Goal: Task Accomplishment & Management: Manage account settings

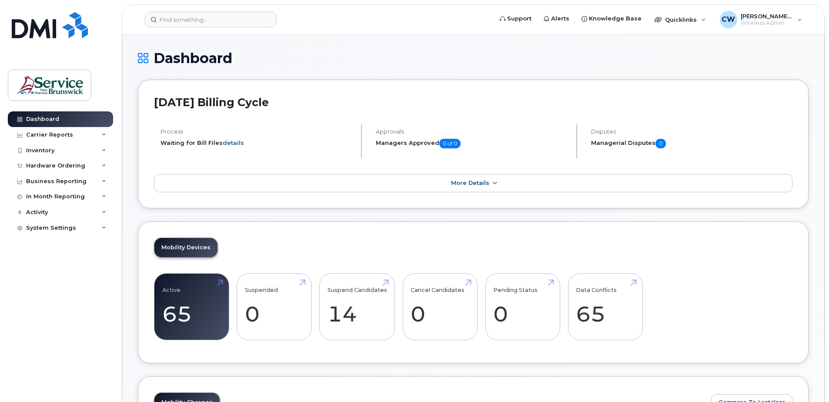
click at [235, 142] on link "details" at bounding box center [233, 142] width 21 height 7
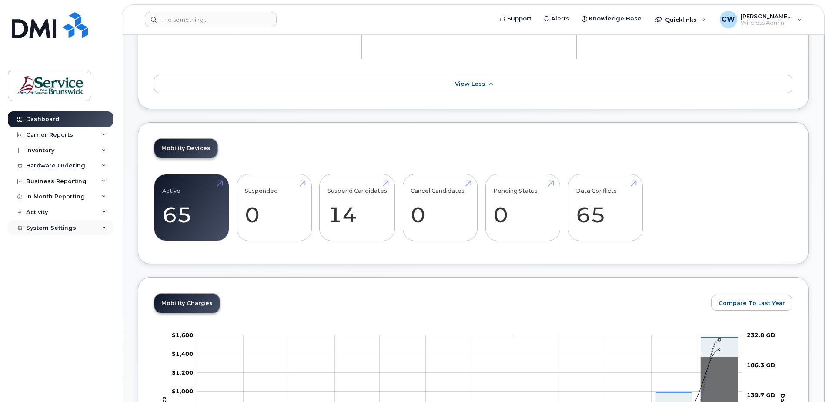
scroll to position [130, 0]
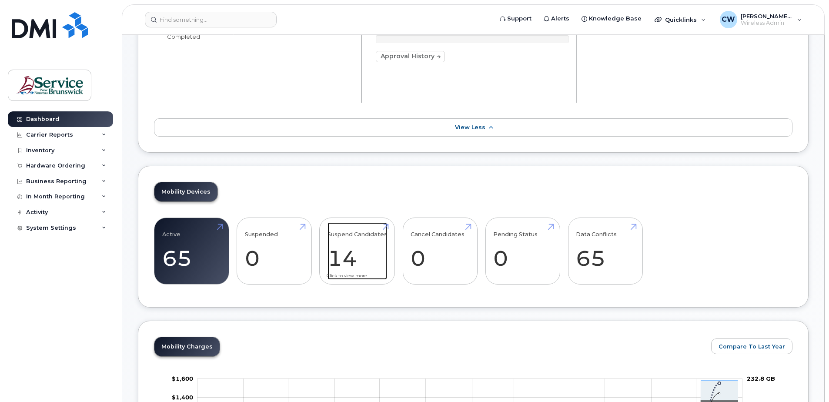
click at [353, 252] on link "Suspend Candidates 14" at bounding box center [357, 250] width 60 height 57
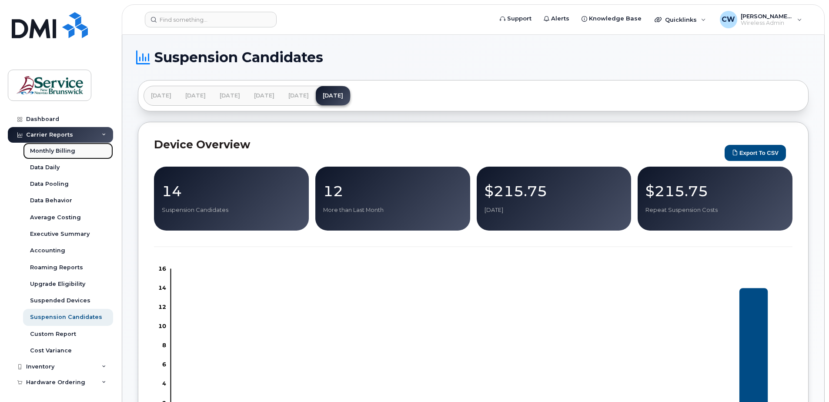
click at [61, 151] on div "Monthly Billing" at bounding box center [52, 151] width 45 height 8
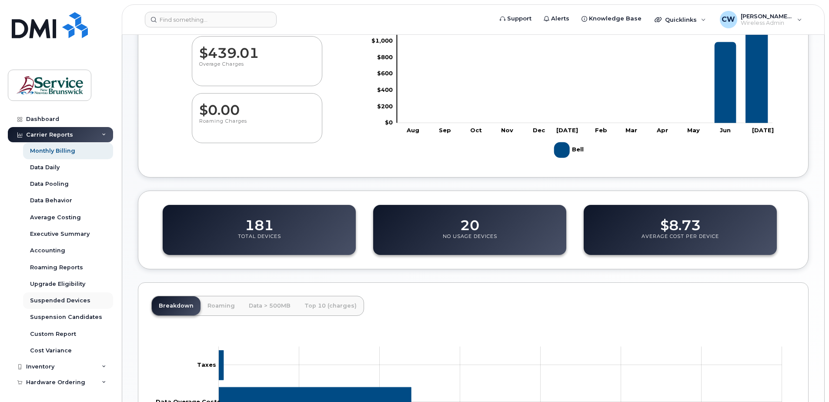
scroll to position [130, 0]
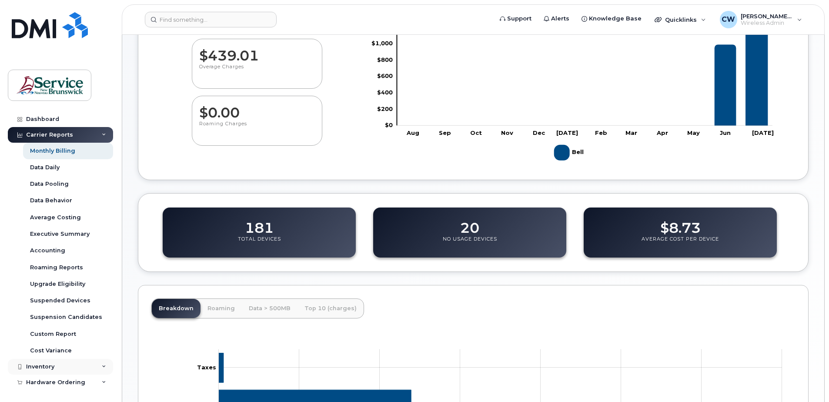
click at [102, 364] on icon at bounding box center [104, 366] width 4 height 4
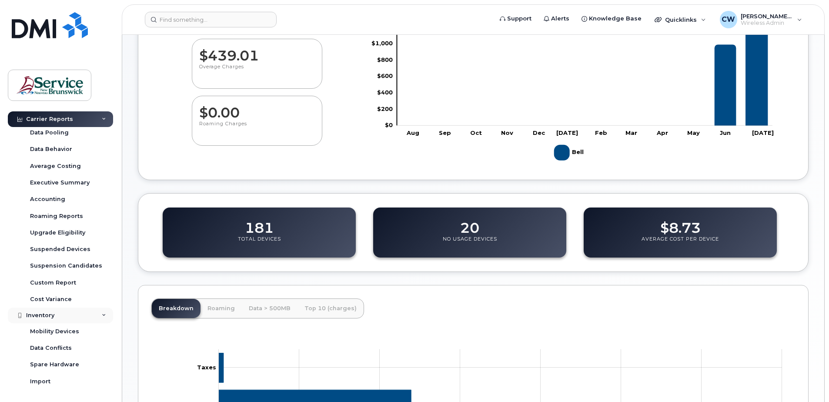
scroll to position [43, 0]
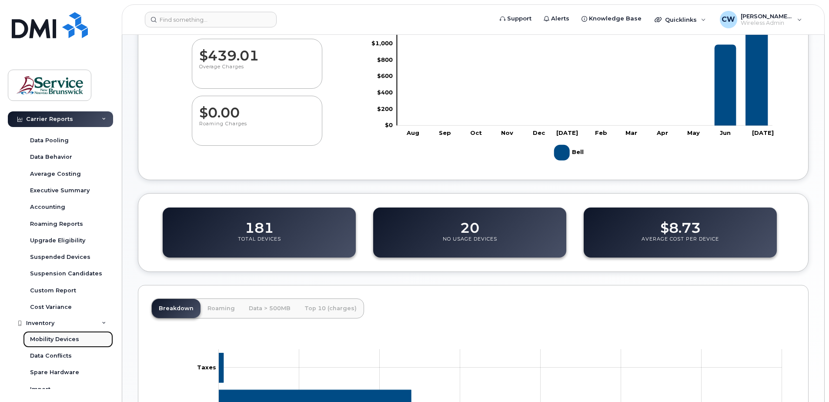
click at [52, 336] on div "Mobility Devices" at bounding box center [54, 339] width 49 height 8
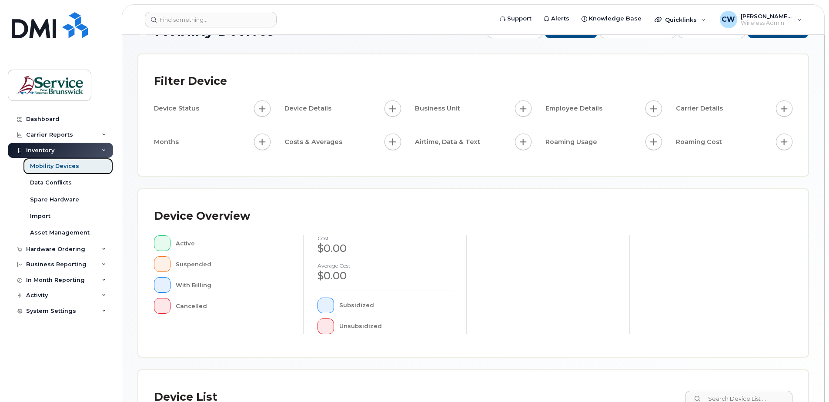
scroll to position [43, 0]
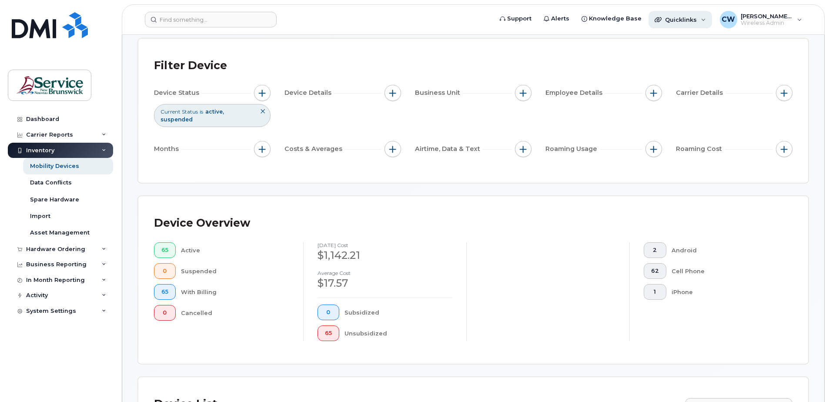
click at [704, 19] on div "Quicklinks" at bounding box center [679, 19] width 63 height 17
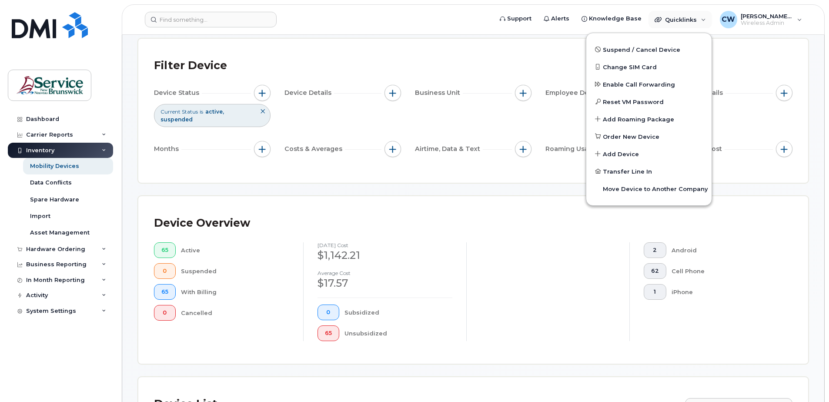
click at [69, 366] on div "Dashboard Carrier Reports Monthly Billing Data Daily Data Pooling Data Behavior…" at bounding box center [61, 249] width 107 height 277
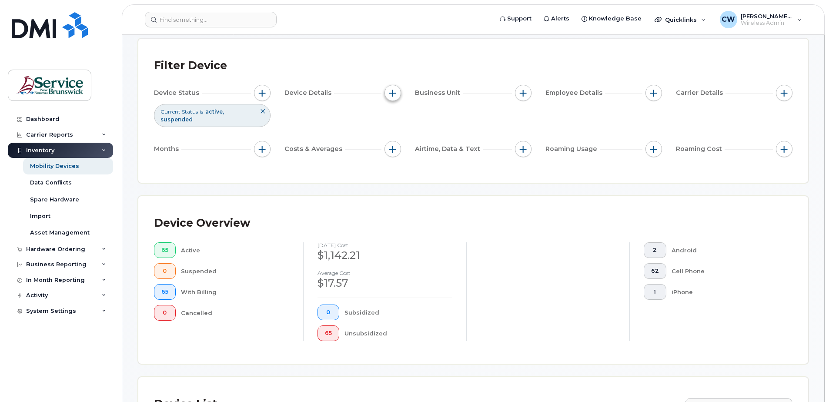
click at [393, 90] on span "button" at bounding box center [392, 93] width 7 height 7
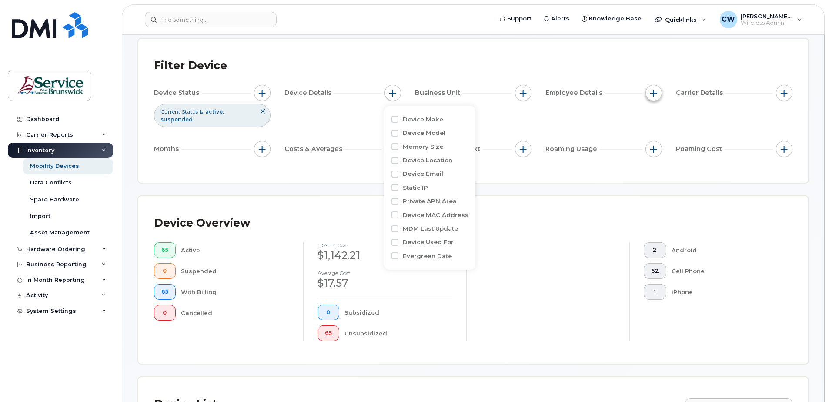
click at [654, 91] on span "button" at bounding box center [653, 93] width 7 height 7
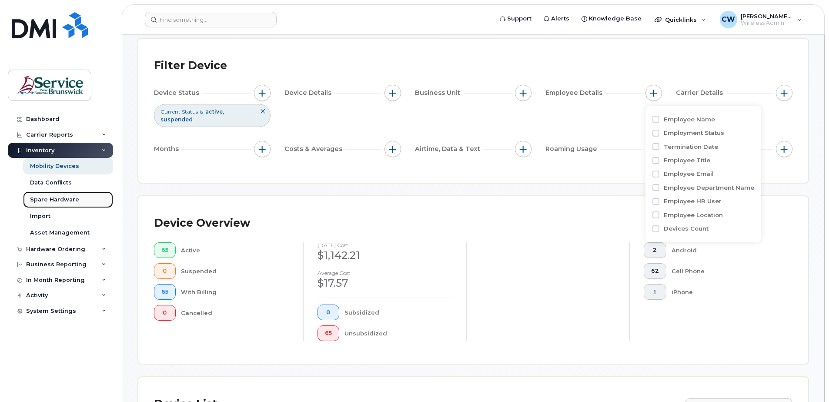
click at [63, 196] on div "Spare Hardware" at bounding box center [54, 200] width 49 height 8
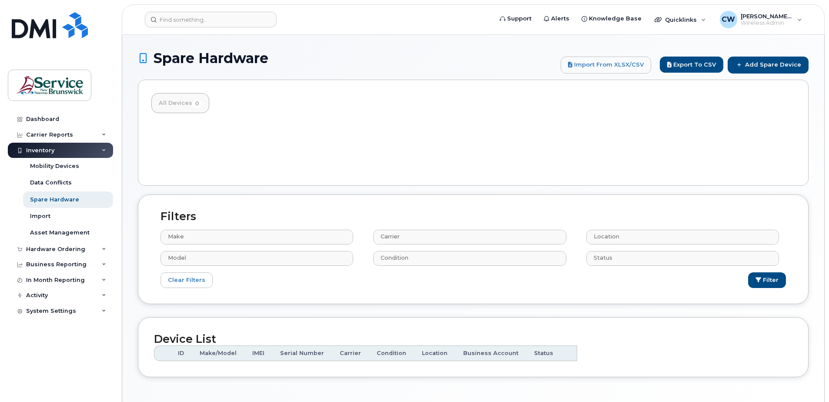
select select
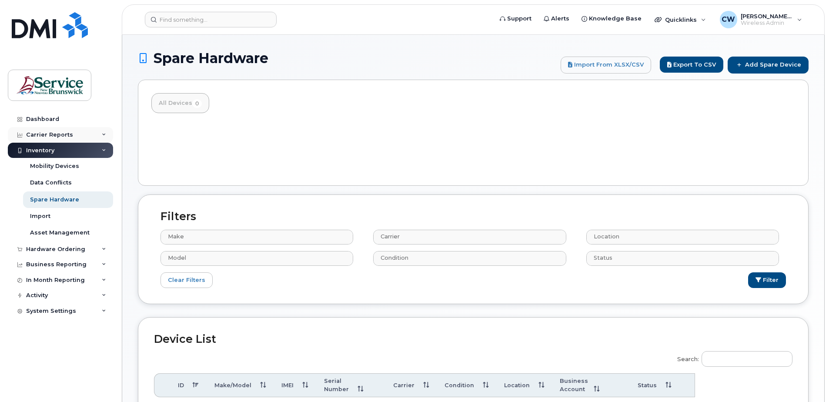
click at [103, 133] on icon at bounding box center [104, 135] width 4 height 4
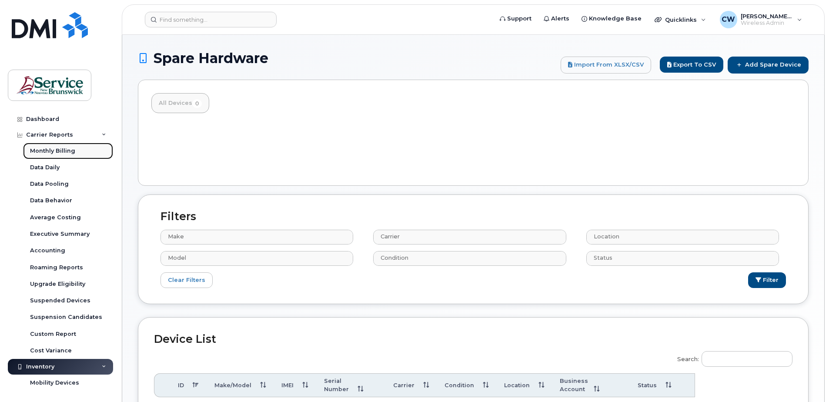
click at [57, 148] on div "Monthly Billing" at bounding box center [52, 151] width 45 height 8
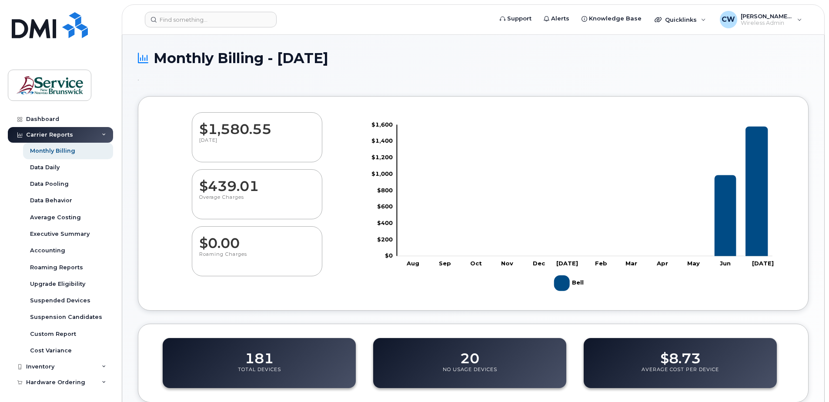
click at [130, 398] on div "Monthly Billing - July 2025 $1,580.55 July 2025 $439.01 Overage Charges $0.00 R…" at bounding box center [473, 335] width 702 height 600
click at [166, 19] on input at bounding box center [211, 20] width 132 height 16
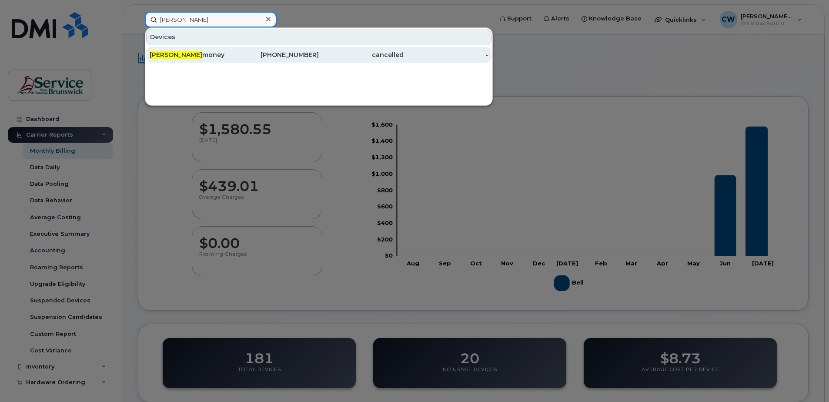
type input "david mcti"
click at [487, 54] on link "David Mcti money 506-292-7711 cancelled -" at bounding box center [318, 55] width 345 height 16
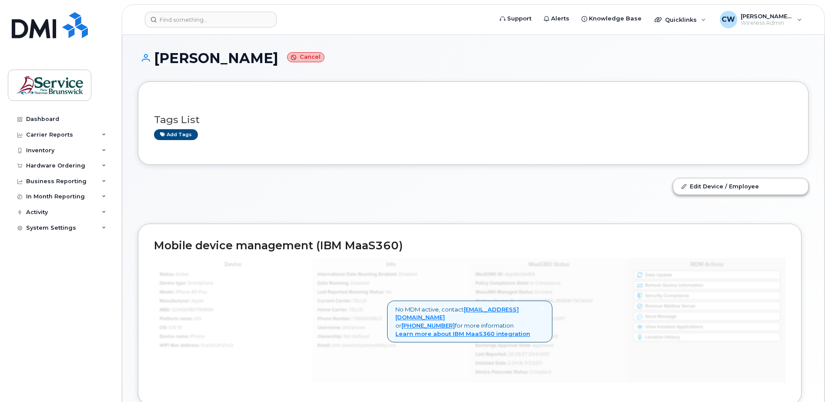
click at [182, 55] on h1 "[PERSON_NAME] Cancel" at bounding box center [473, 57] width 670 height 15
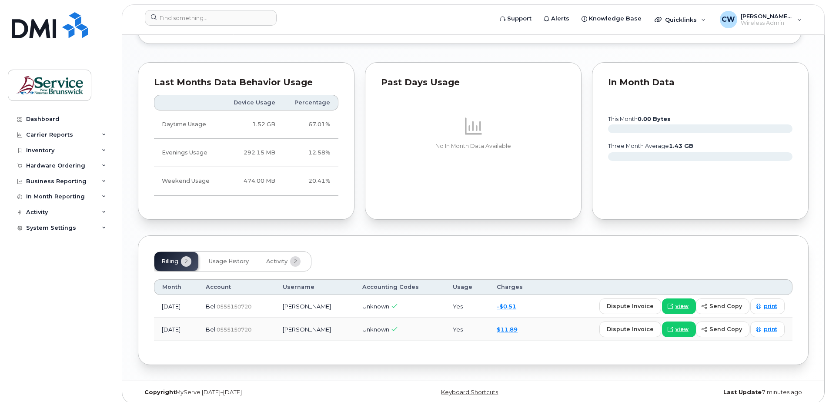
scroll to position [622, 0]
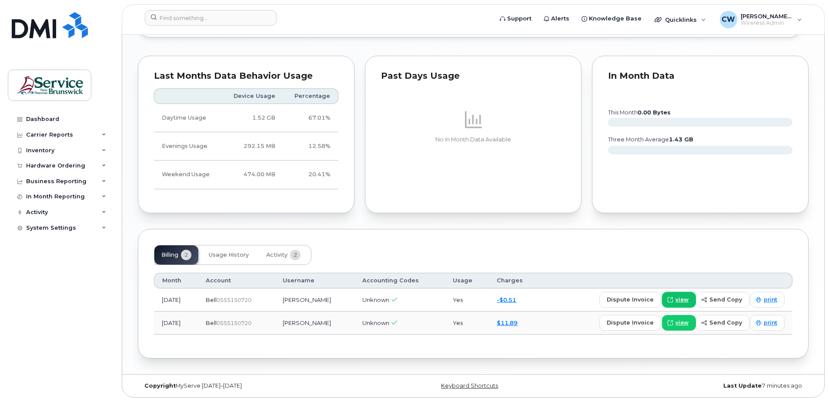
click at [685, 298] on span "view" at bounding box center [681, 300] width 13 height 8
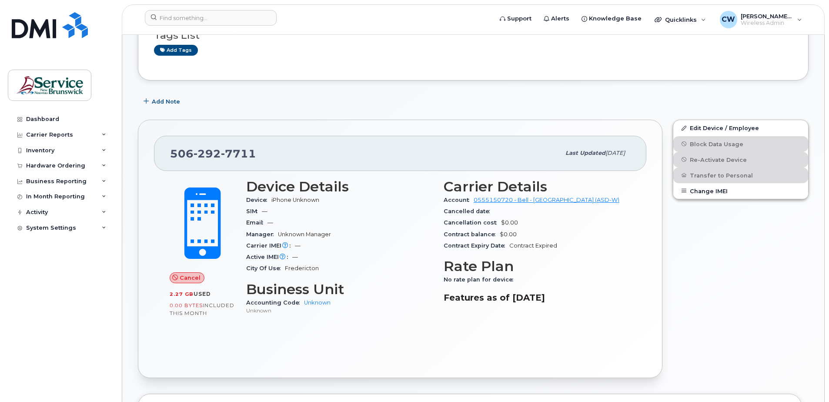
scroll to position [43, 0]
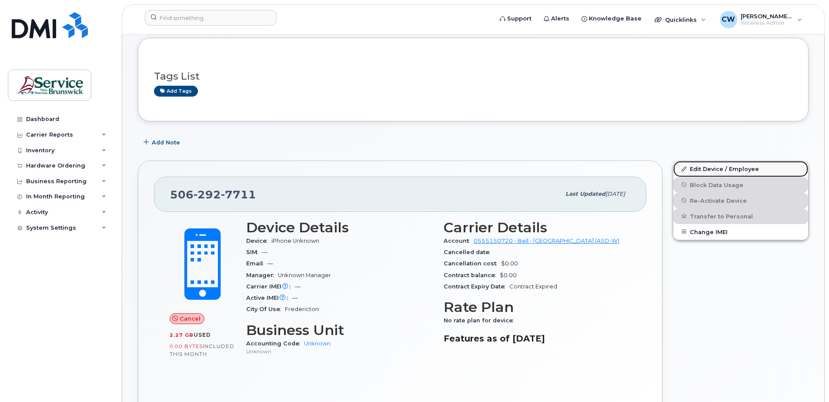
click at [705, 168] on link "Edit Device / Employee" at bounding box center [740, 169] width 135 height 16
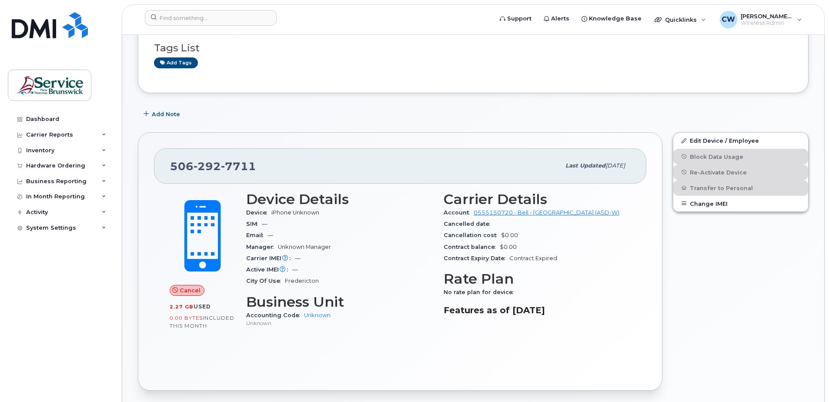
scroll to position [87, 0]
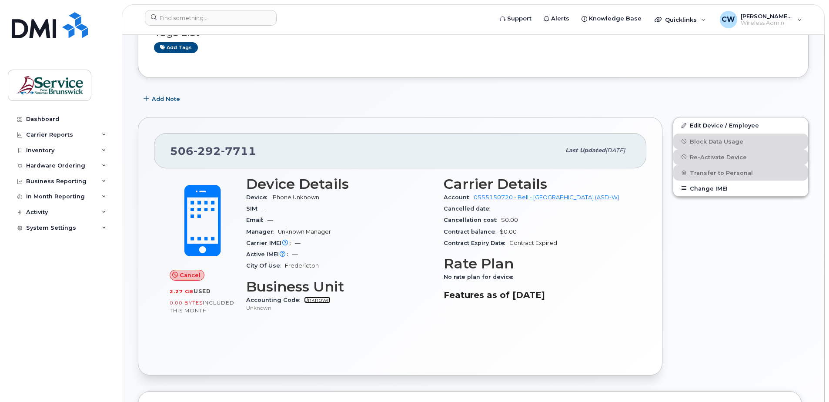
click at [312, 298] on link "Unknown" at bounding box center [317, 299] width 27 height 7
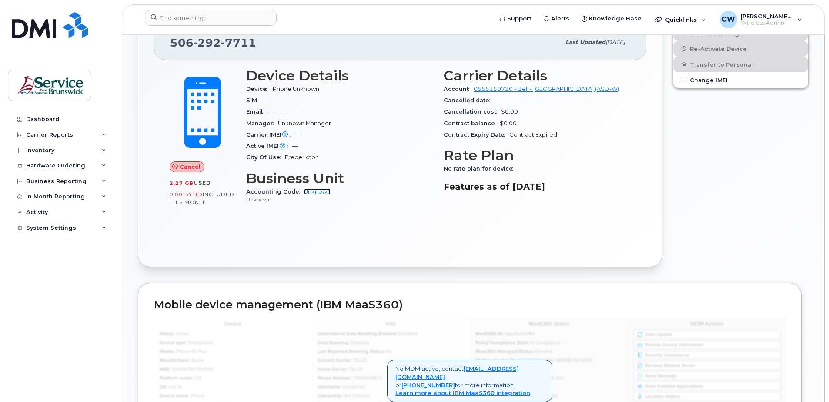
scroll to position [174, 0]
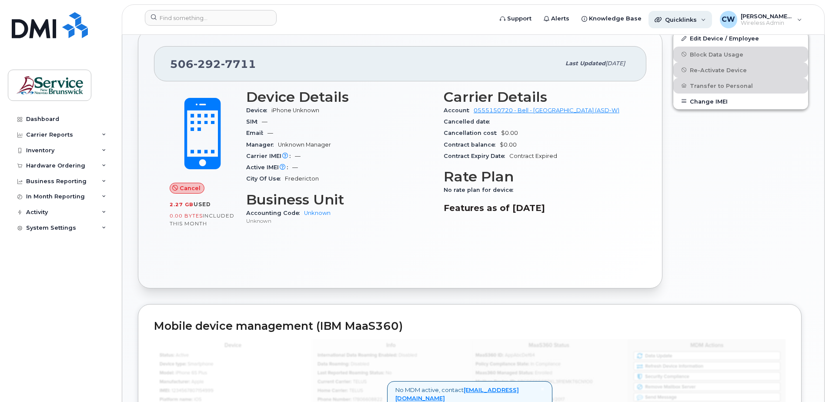
click at [705, 16] on div "Quicklinks" at bounding box center [679, 19] width 63 height 17
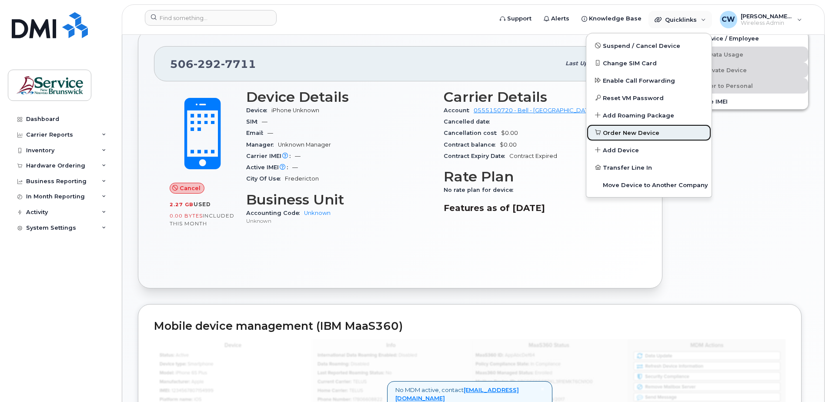
click at [635, 131] on span "Order New Device" at bounding box center [630, 133] width 57 height 9
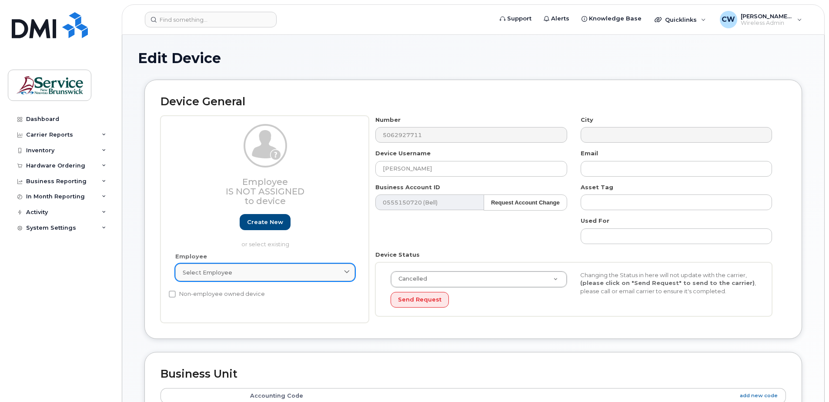
click at [345, 270] on icon at bounding box center [347, 273] width 6 height 6
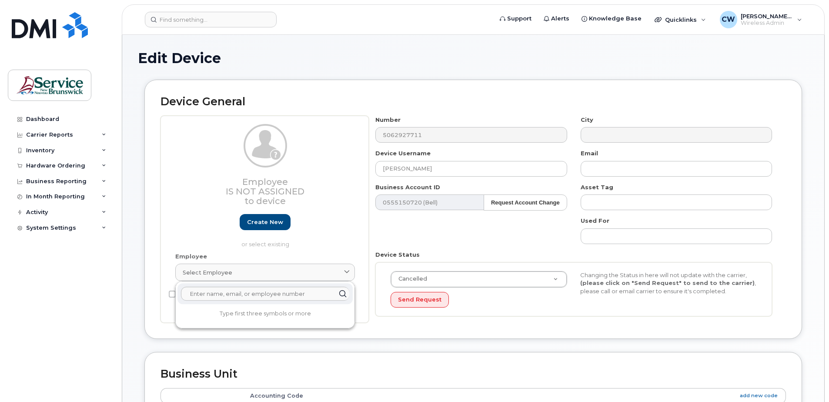
click at [132, 306] on div "Edit Device Device General Employee Is not assigned to device Create new or sel…" at bounding box center [473, 384] width 702 height 698
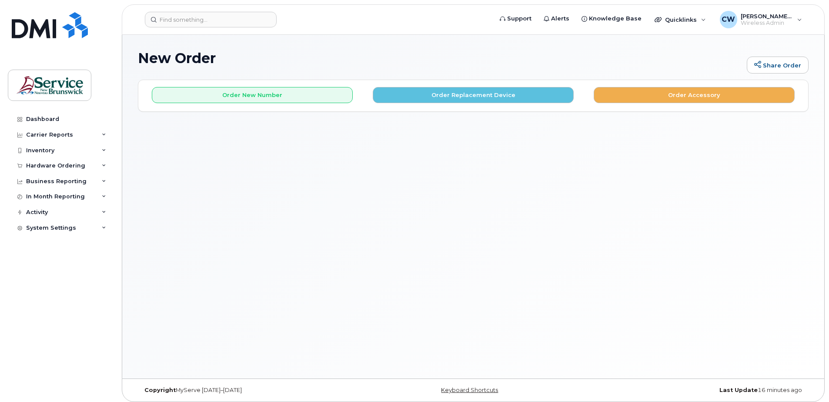
drag, startPoint x: 236, startPoint y: 180, endPoint x: 320, endPoint y: 156, distance: 87.4
click at [314, 152] on div "New Order Share Order × Share This Order If you want to allow others to create …" at bounding box center [473, 206] width 702 height 343
click at [480, 90] on button "Order Replacement Device" at bounding box center [473, 95] width 201 height 16
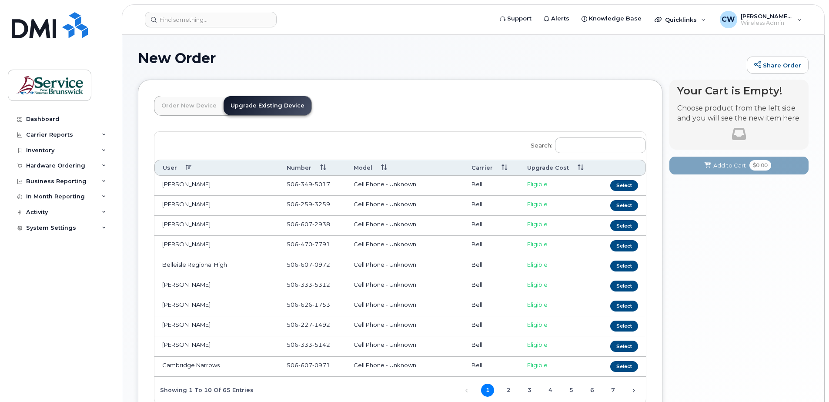
scroll to position [43, 0]
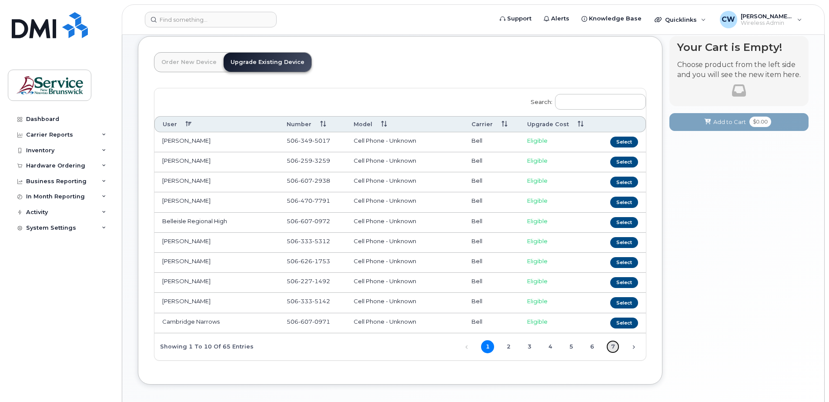
click at [612, 345] on link "7" at bounding box center [612, 346] width 13 height 13
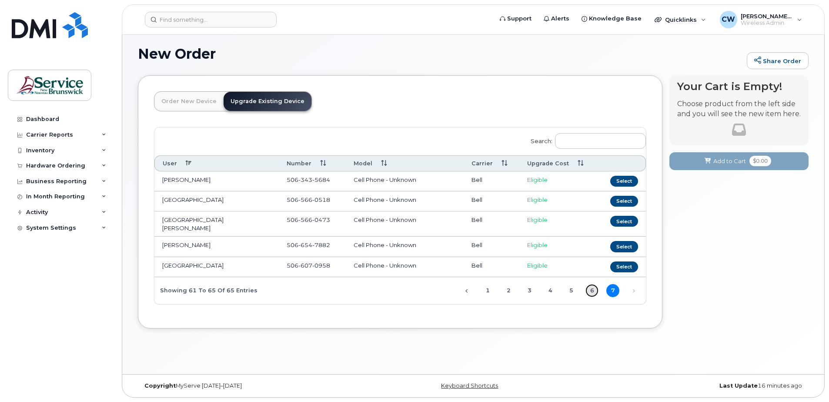
click at [588, 284] on link "6" at bounding box center [591, 290] width 13 height 13
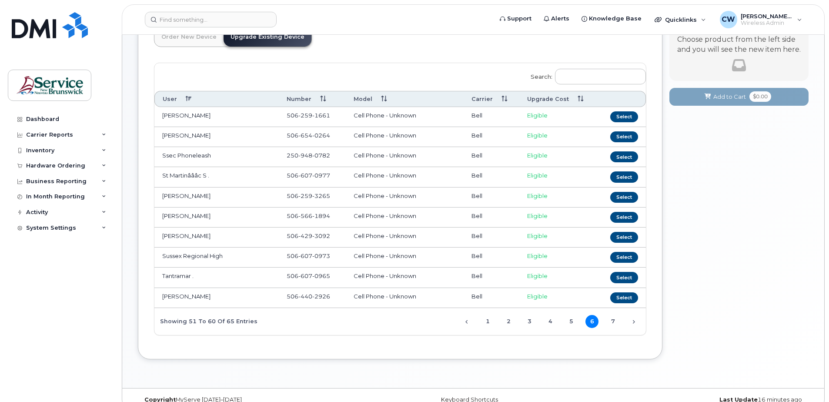
scroll to position [83, 0]
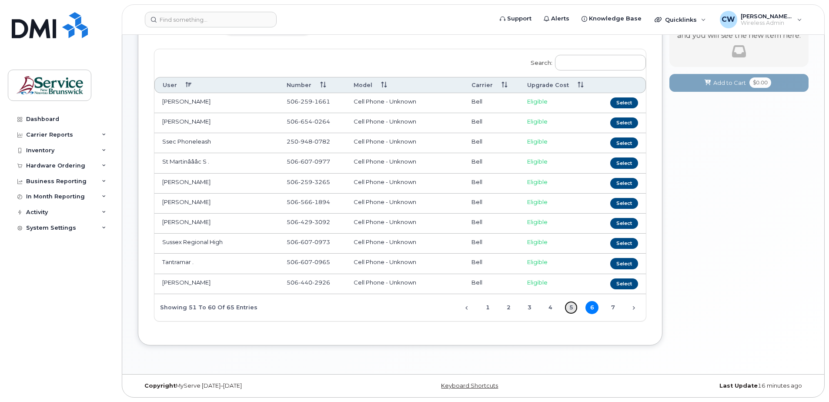
click at [568, 307] on link "5" at bounding box center [570, 307] width 13 height 13
click at [613, 306] on link "7" at bounding box center [612, 307] width 13 height 13
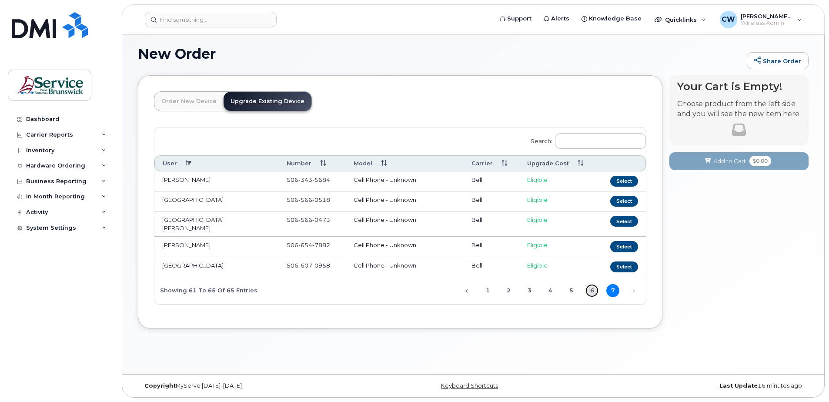
click at [592, 284] on link "6" at bounding box center [591, 290] width 13 height 13
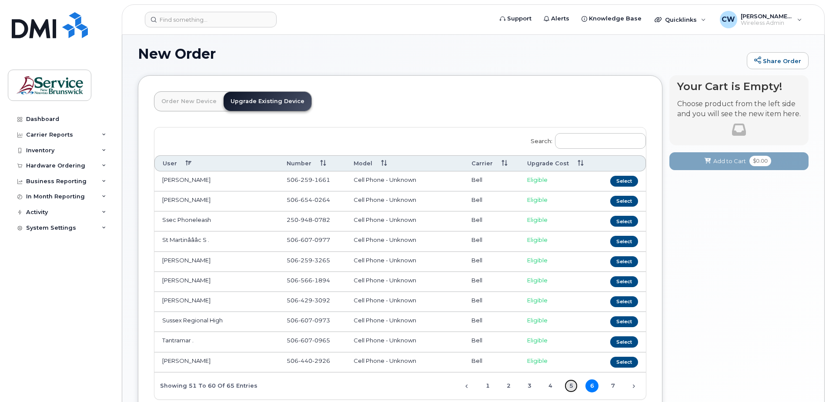
click at [572, 381] on link "5" at bounding box center [570, 385] width 13 height 13
click at [590, 384] on link "6" at bounding box center [591, 385] width 13 height 13
click at [569, 383] on link "5" at bounding box center [570, 385] width 13 height 13
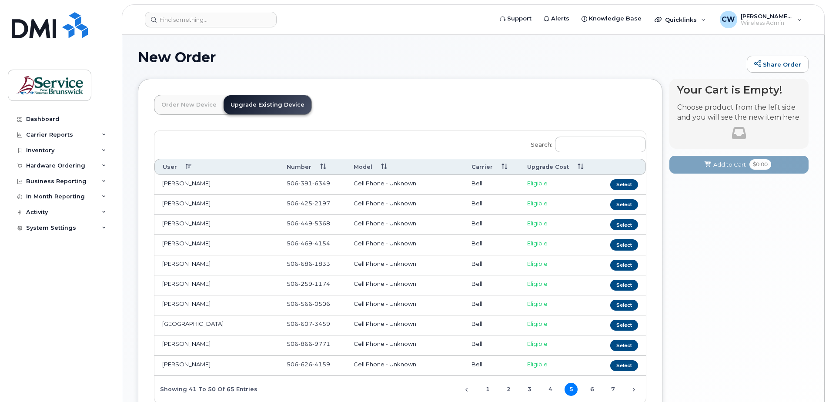
scroll to position [0, 0]
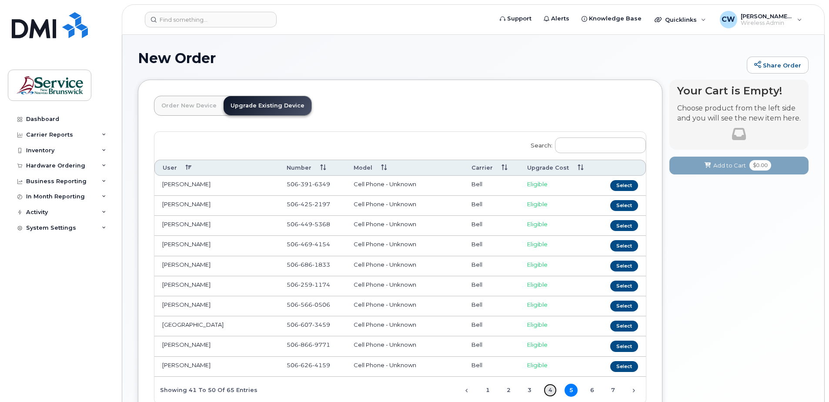
click at [549, 388] on link "4" at bounding box center [549, 389] width 13 height 13
click at [527, 389] on link "3" at bounding box center [528, 389] width 13 height 13
click at [508, 388] on link "2" at bounding box center [508, 389] width 13 height 13
click at [488, 385] on link "1" at bounding box center [487, 389] width 13 height 13
click at [583, 150] on input "Search:" at bounding box center [600, 145] width 91 height 16
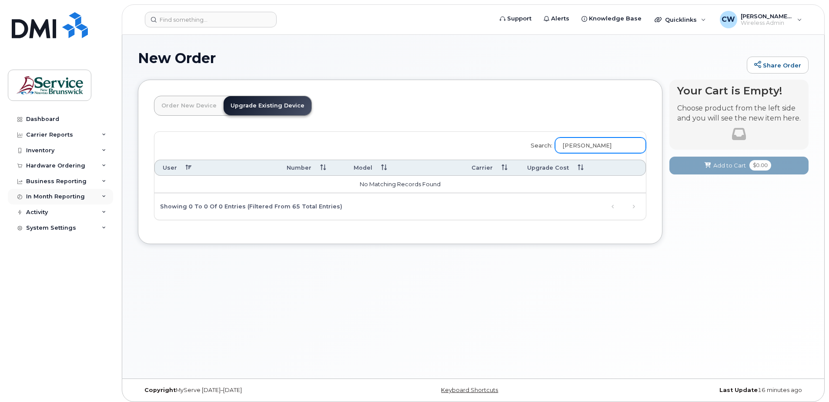
type input "david mctimoney"
click at [103, 193] on div "In Month Reporting" at bounding box center [60, 197] width 105 height 16
click at [104, 278] on icon at bounding box center [104, 277] width 4 height 4
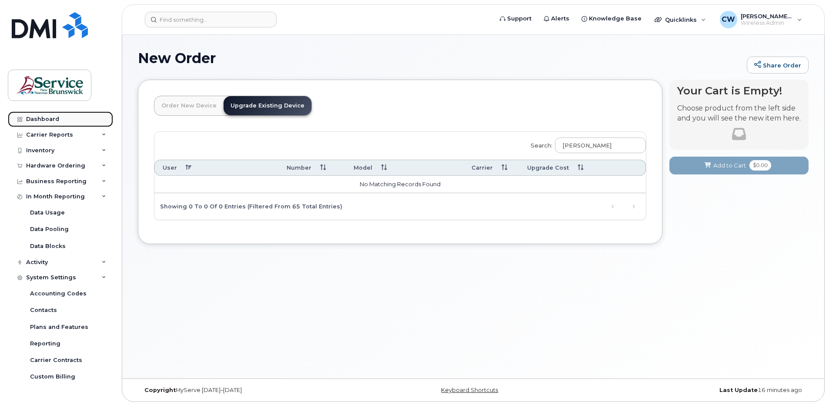
click at [40, 118] on div "Dashboard" at bounding box center [42, 119] width 33 height 7
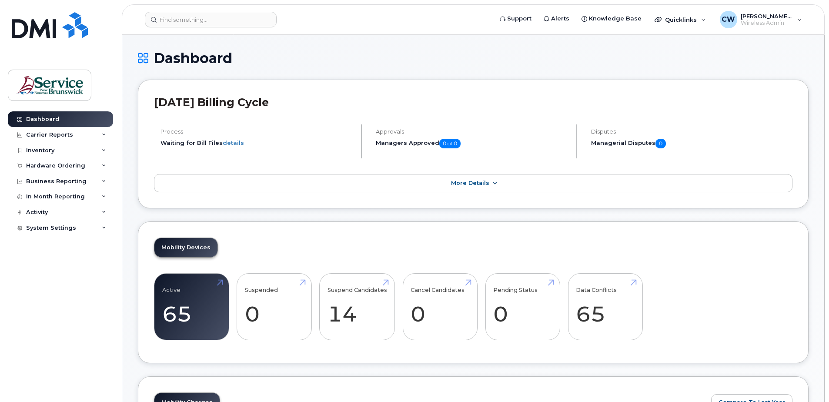
click at [491, 181] on icon at bounding box center [494, 183] width 7 height 6
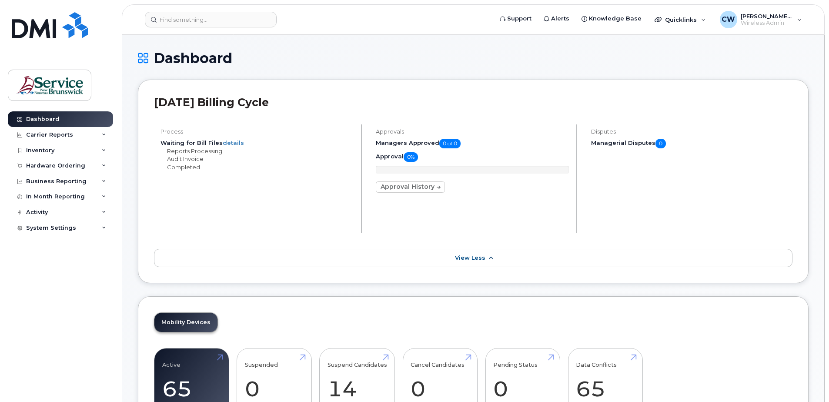
click at [475, 258] on span "View Less" at bounding box center [470, 257] width 30 height 7
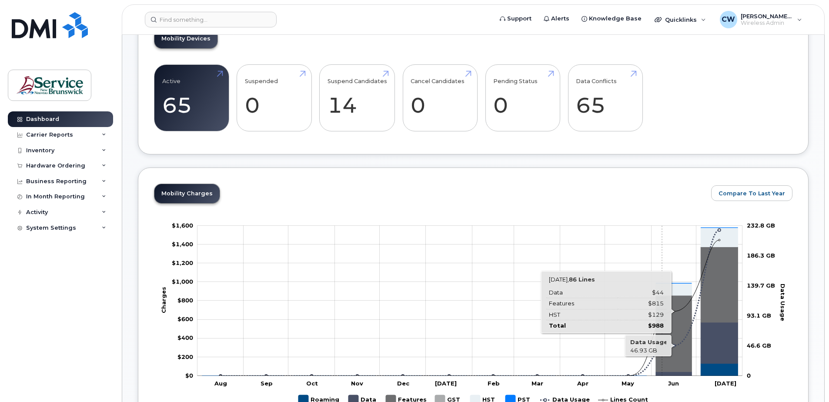
scroll to position [217, 0]
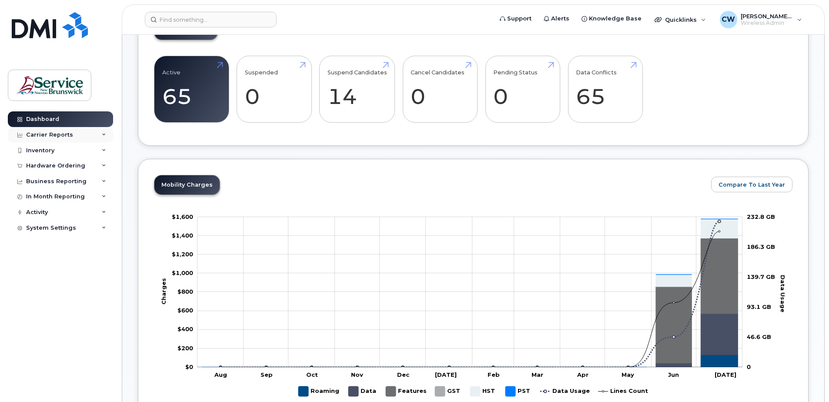
click at [102, 133] on icon at bounding box center [104, 135] width 4 height 4
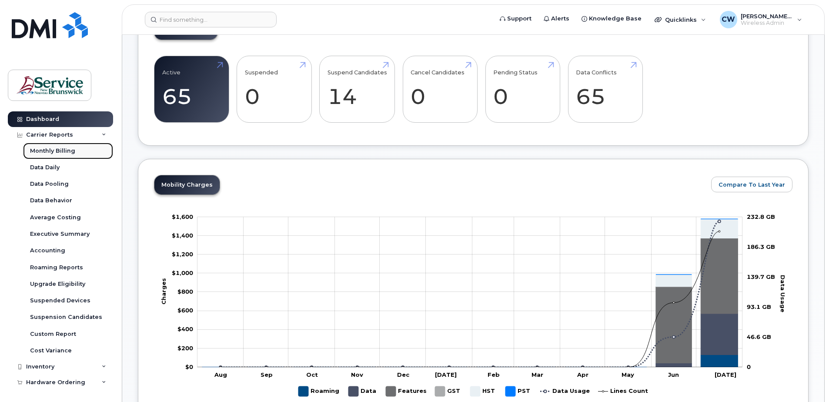
click at [63, 148] on div "Monthly Billing" at bounding box center [52, 151] width 45 height 8
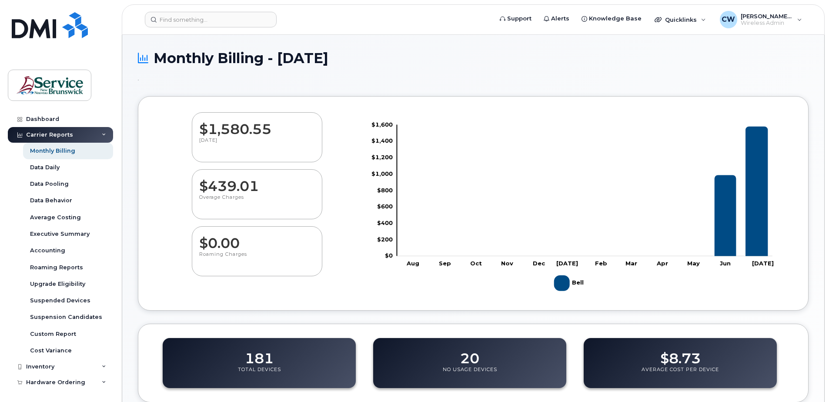
click at [234, 132] on dd "$1,580.55" at bounding box center [257, 125] width 116 height 24
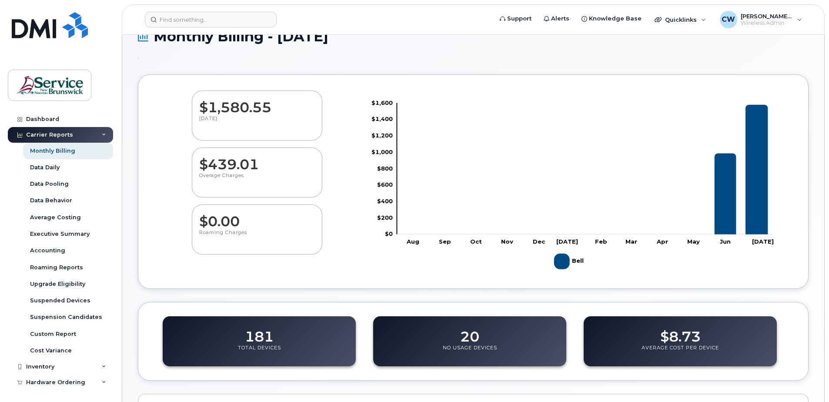
scroll to position [43, 0]
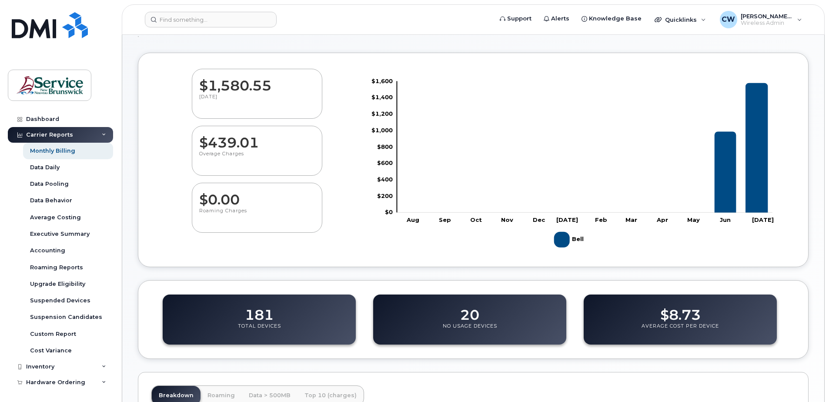
click at [562, 235] on rect "Legend" at bounding box center [570, 239] width 32 height 23
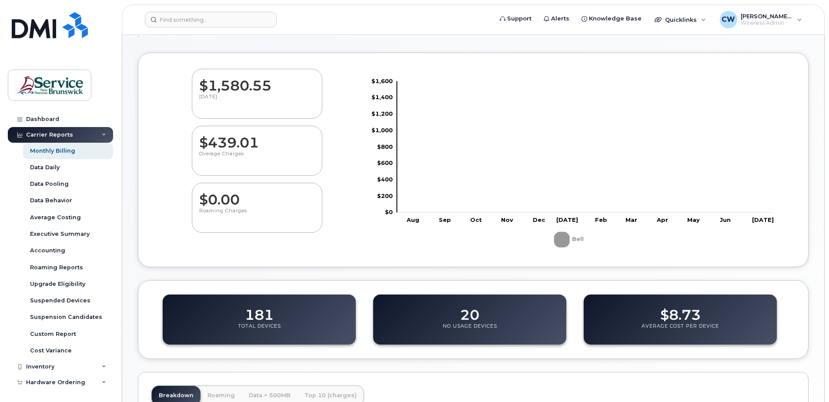
click at [756, 220] on tspan "Jul" at bounding box center [763, 219] width 22 height 7
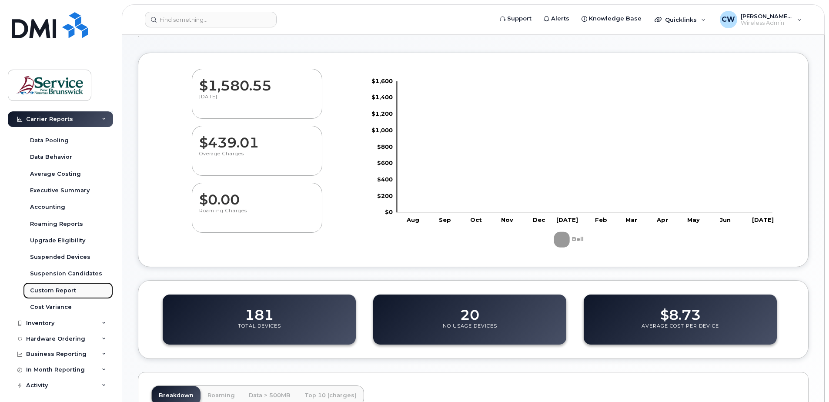
click at [71, 291] on div "Custom Report" at bounding box center [53, 290] width 46 height 8
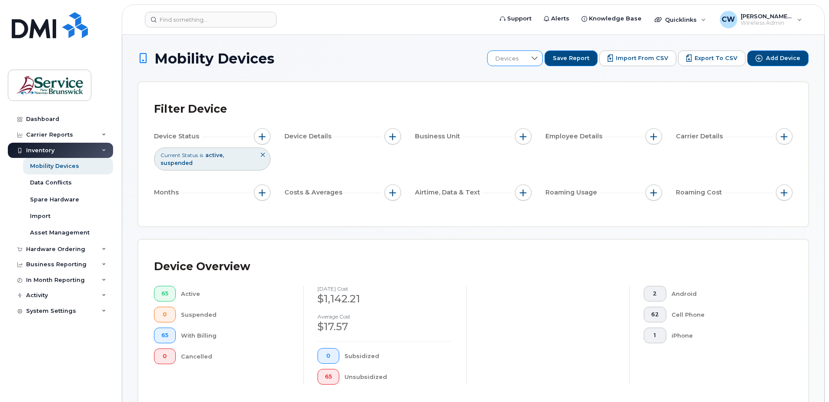
click at [538, 56] on icon at bounding box center [534, 58] width 7 height 7
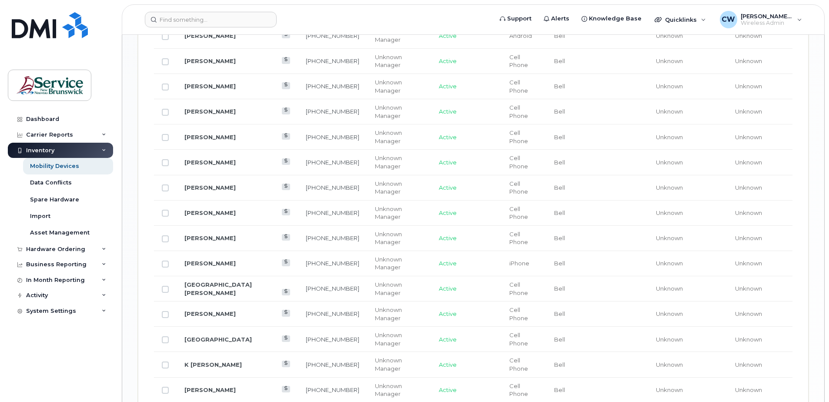
scroll to position [1048, 0]
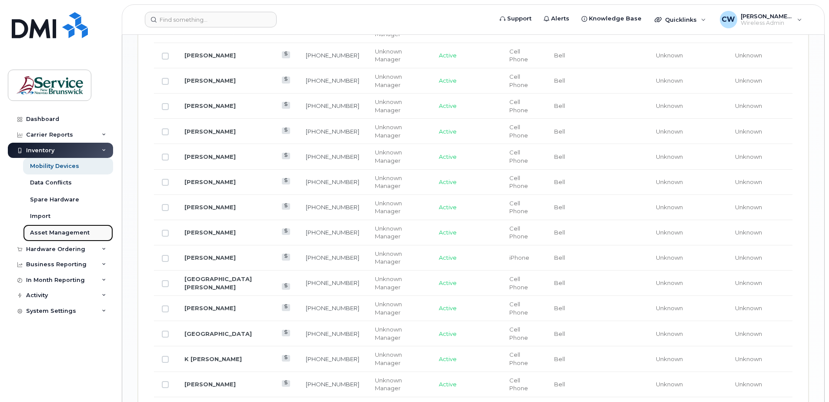
click at [54, 229] on div "Asset Management" at bounding box center [60, 233] width 60 height 8
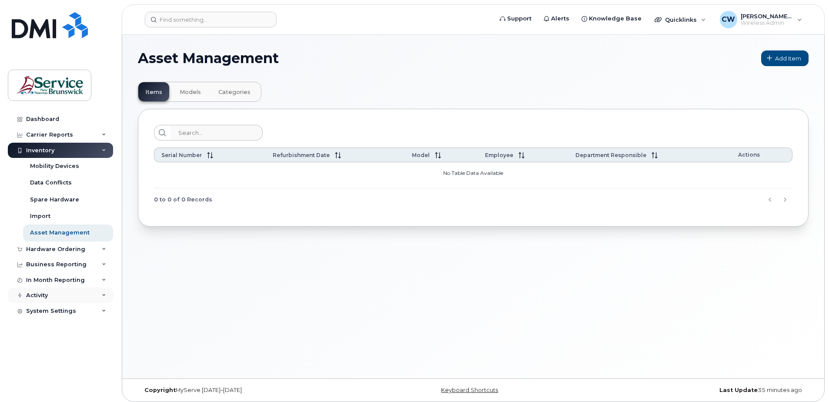
click at [103, 293] on icon at bounding box center [104, 295] width 4 height 4
click at [103, 248] on icon at bounding box center [104, 249] width 4 height 4
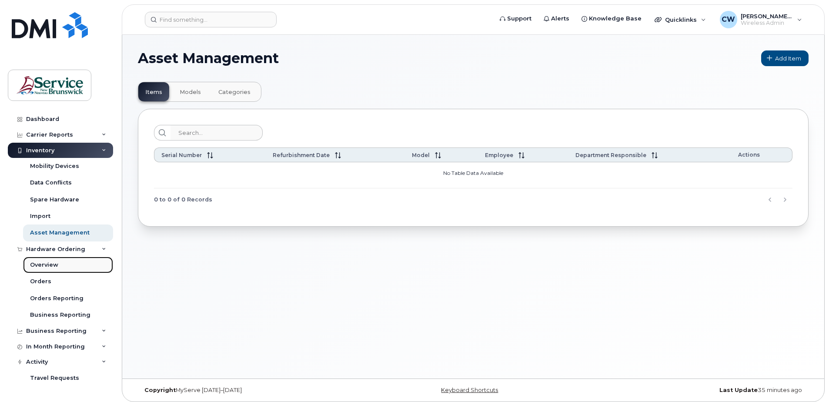
click at [40, 262] on div "Overview" at bounding box center [44, 265] width 28 height 8
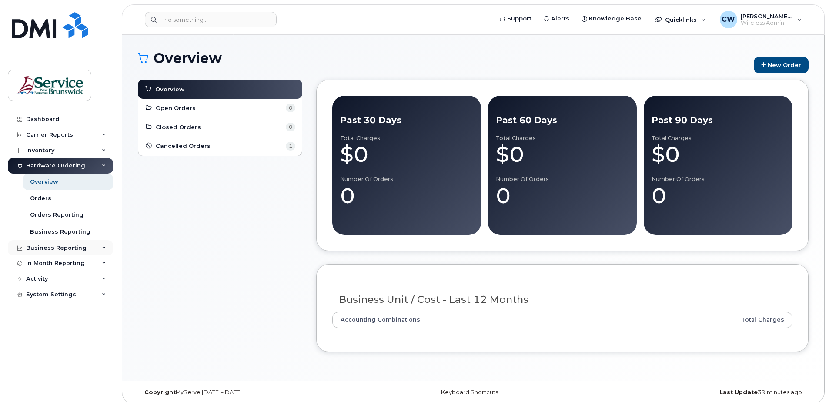
click at [104, 245] on div "Business Reporting" at bounding box center [60, 248] width 105 height 16
click at [104, 329] on icon at bounding box center [104, 330] width 4 height 4
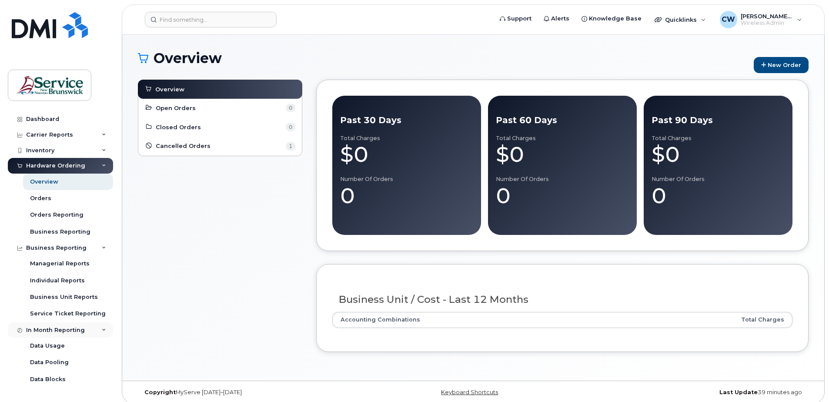
click at [104, 329] on div "In Month Reporting" at bounding box center [60, 330] width 105 height 16
click at [104, 148] on icon at bounding box center [104, 150] width 4 height 4
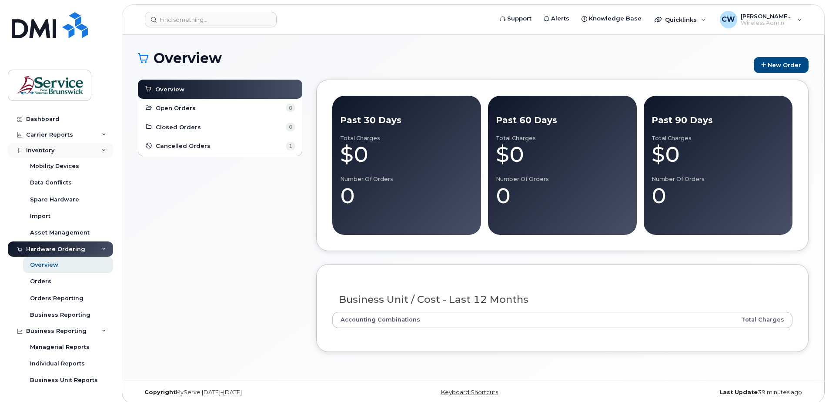
click at [103, 148] on icon at bounding box center [104, 150] width 4 height 4
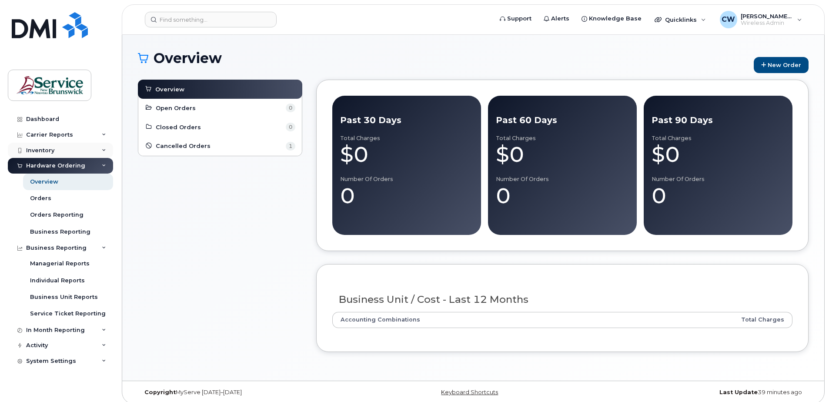
click at [105, 149] on icon at bounding box center [104, 150] width 4 height 4
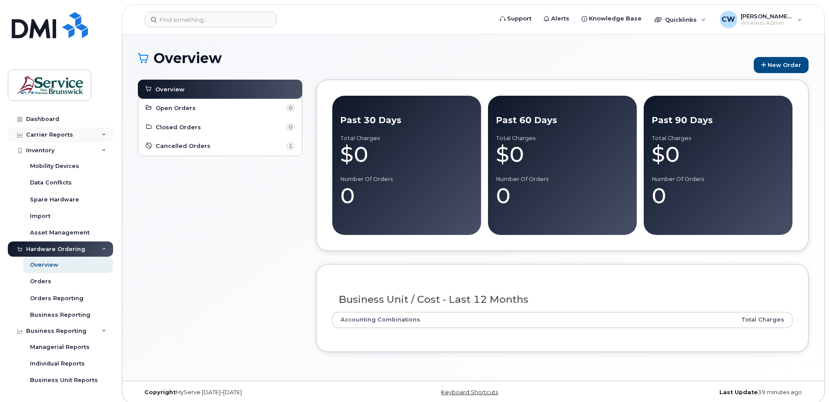
click at [102, 133] on icon at bounding box center [104, 135] width 4 height 4
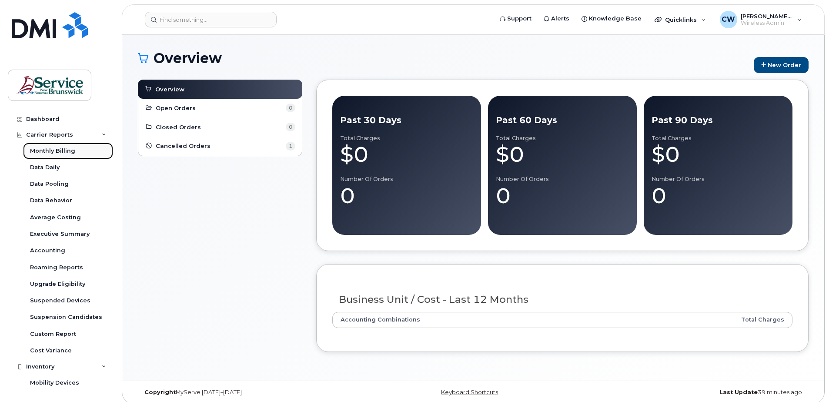
click at [70, 153] on div "Monthly Billing" at bounding box center [52, 151] width 45 height 8
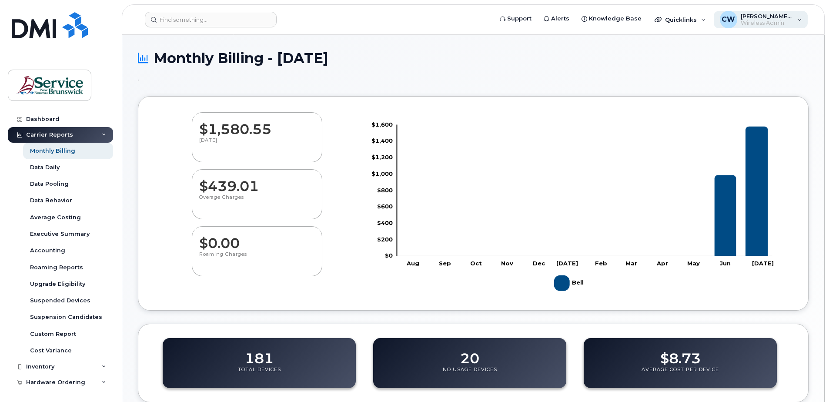
click at [800, 19] on div "CW [PERSON_NAME] (ASD-W) Wireless Admin" at bounding box center [760, 19] width 94 height 17
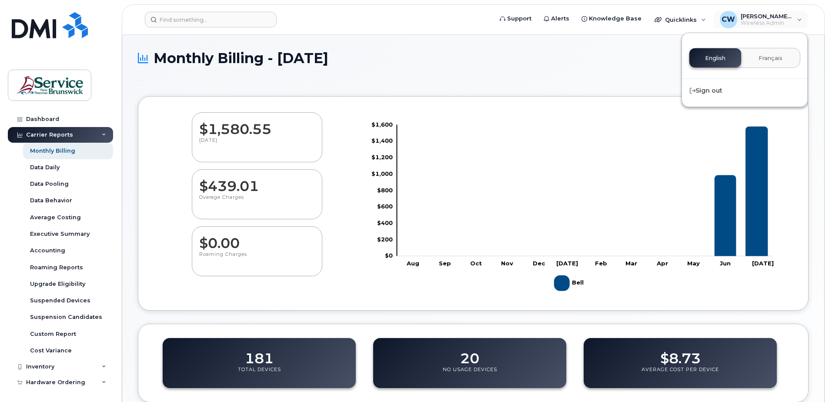
click at [454, 75] on div "Monthly Billing - July 2025" at bounding box center [473, 64] width 670 height 29
click at [704, 19] on div "Quicklinks" at bounding box center [679, 19] width 63 height 17
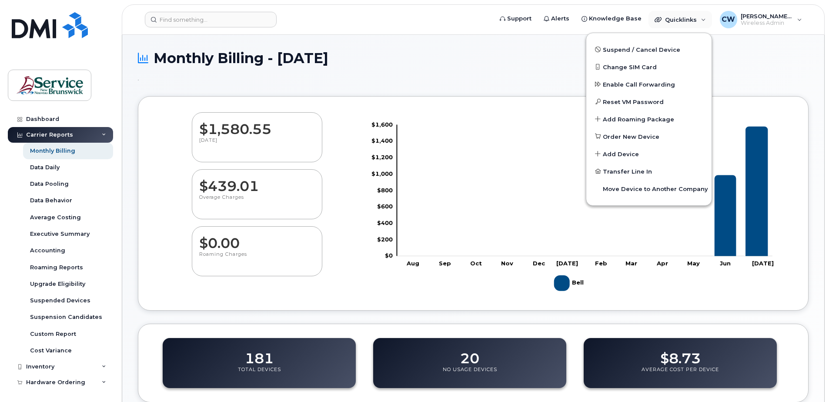
click at [507, 70] on div "Monthly Billing - July 2025" at bounding box center [473, 64] width 670 height 29
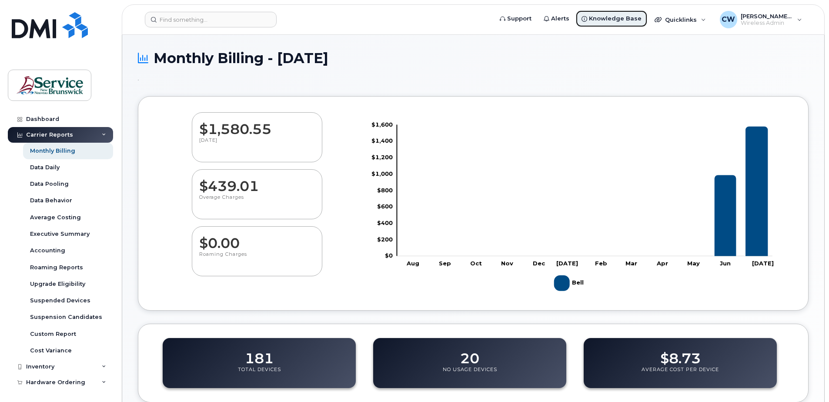
click at [614, 17] on span "Knowledge Base" at bounding box center [615, 18] width 53 height 9
click at [46, 250] on div "Accounting" at bounding box center [47, 250] width 35 height 8
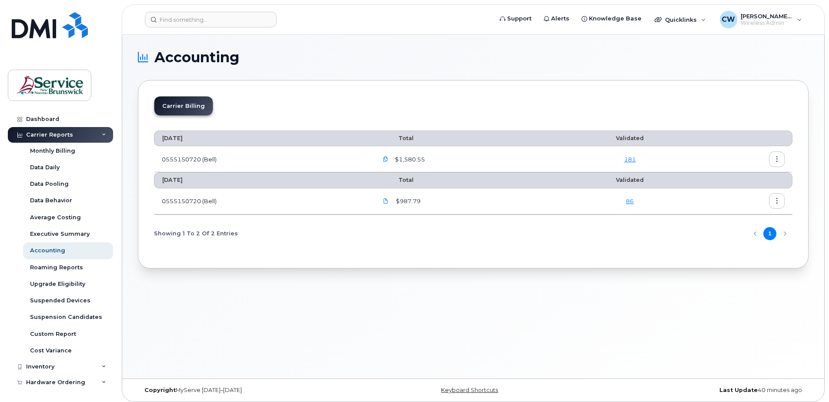
click at [778, 160] on icon "button" at bounding box center [777, 159] width 6 height 6
click at [719, 193] on icon at bounding box center [717, 195] width 6 height 6
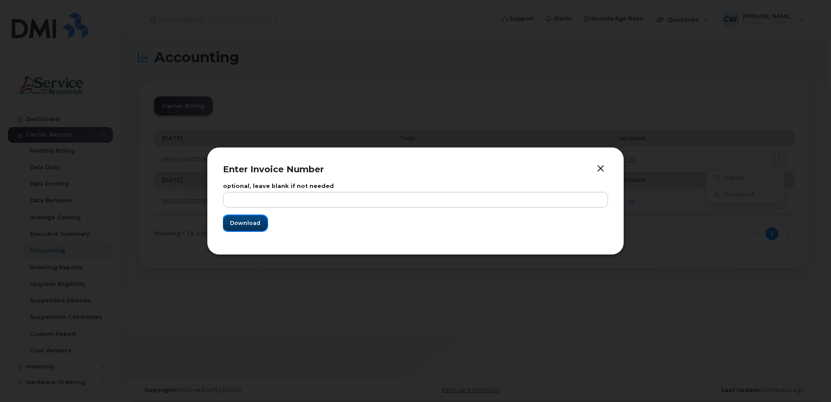
click at [245, 221] on span "Download" at bounding box center [245, 223] width 30 height 8
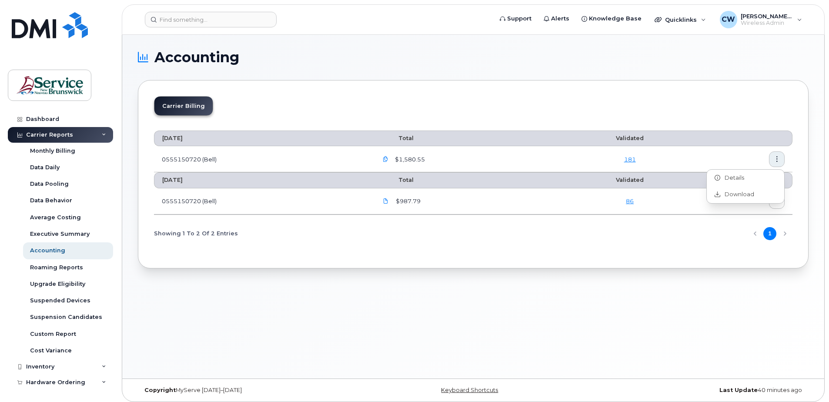
click at [752, 306] on div "Accounting Carrier Billing July 2025 Total Validated 0555150720 (Bell) $1,580.5…" at bounding box center [473, 206] width 702 height 343
click at [780, 199] on button "button" at bounding box center [777, 201] width 16 height 16
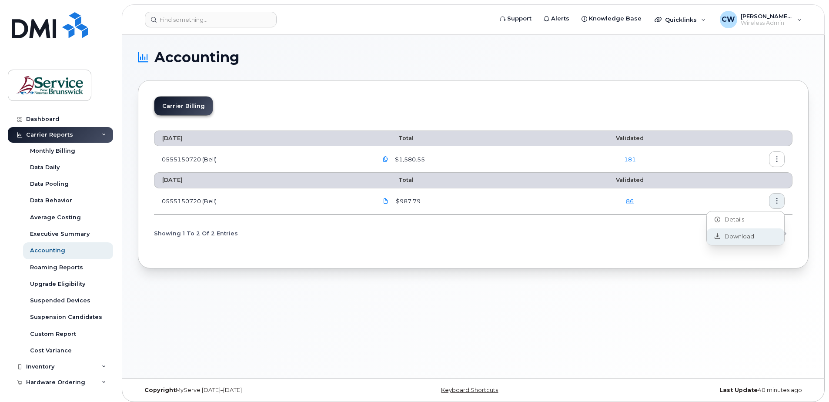
click at [727, 234] on span "Download" at bounding box center [737, 237] width 34 height 8
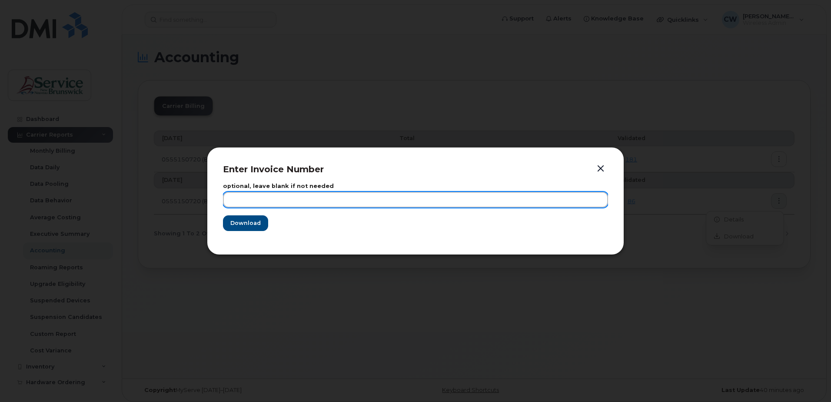
click at [251, 199] on input "text" at bounding box center [415, 200] width 385 height 16
type input "June 2025"
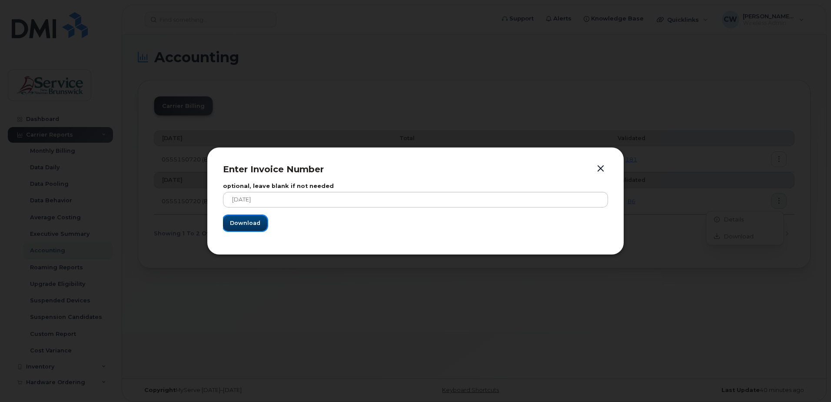
click at [246, 222] on span "Download" at bounding box center [245, 223] width 30 height 8
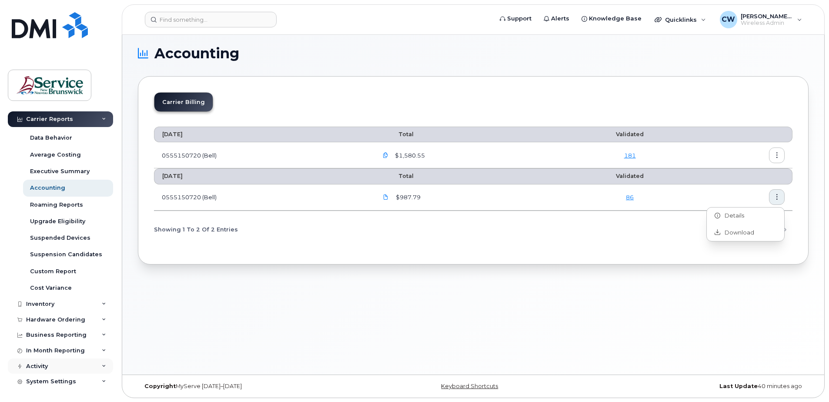
scroll to position [4, 0]
click at [102, 380] on icon at bounding box center [104, 381] width 4 height 4
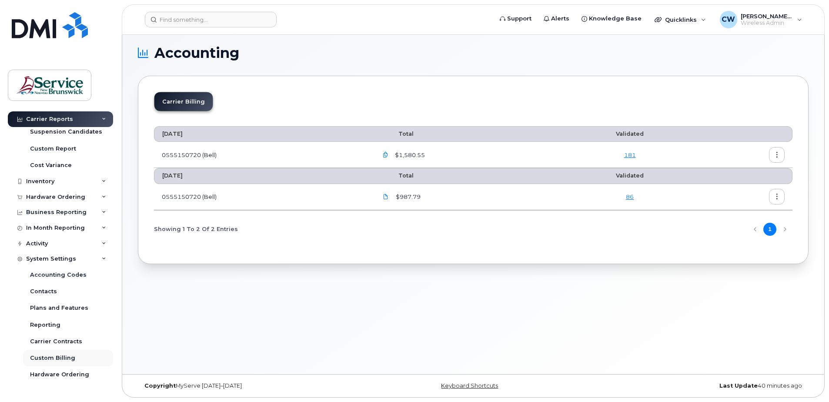
scroll to position [213, 0]
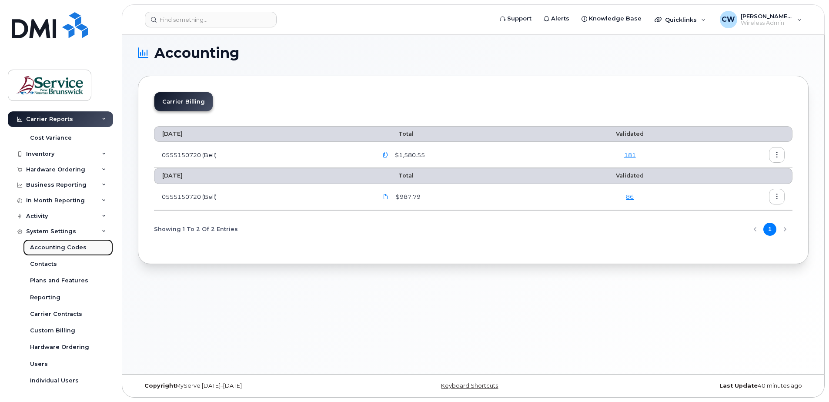
click at [50, 245] on div "Accounting Codes" at bounding box center [58, 247] width 57 height 8
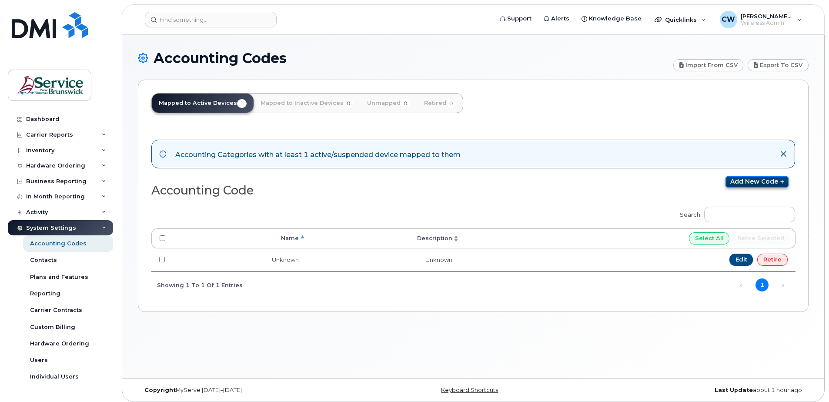
click at [747, 177] on link "Add new code" at bounding box center [756, 181] width 63 height 11
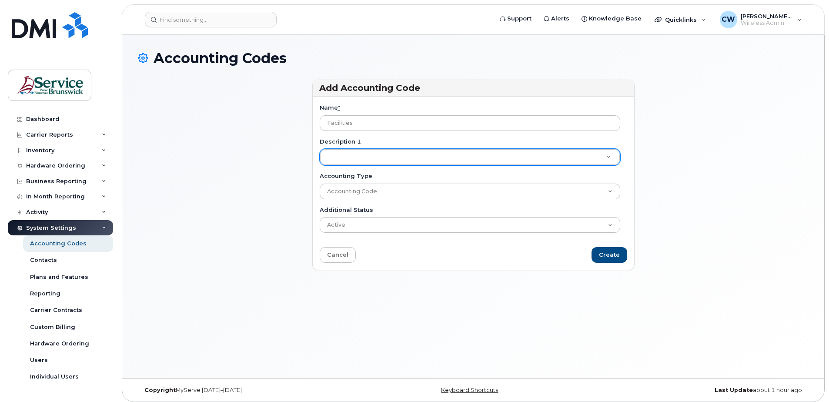
type input "Facilities"
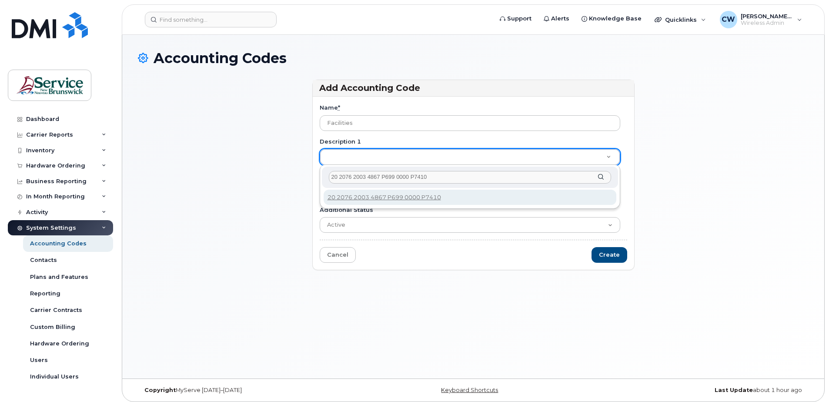
type input "20 2076 2003 4867 P699 0000 P74100"
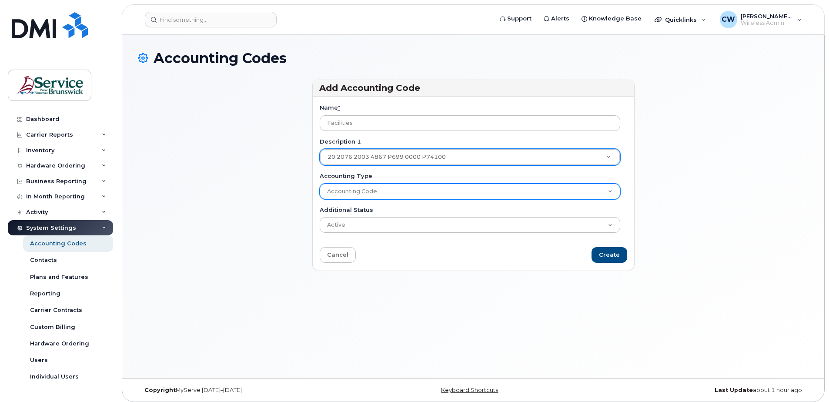
click at [349, 190] on select "Accounting Code" at bounding box center [469, 191] width 300 height 16
click at [342, 186] on select "Accounting Code" at bounding box center [469, 191] width 300 height 16
click at [607, 190] on select "Accounting Code" at bounding box center [469, 191] width 300 height 16
click at [319, 183] on select "Accounting Code" at bounding box center [469, 191] width 300 height 16
click at [333, 190] on select "Accounting Code" at bounding box center [469, 191] width 300 height 16
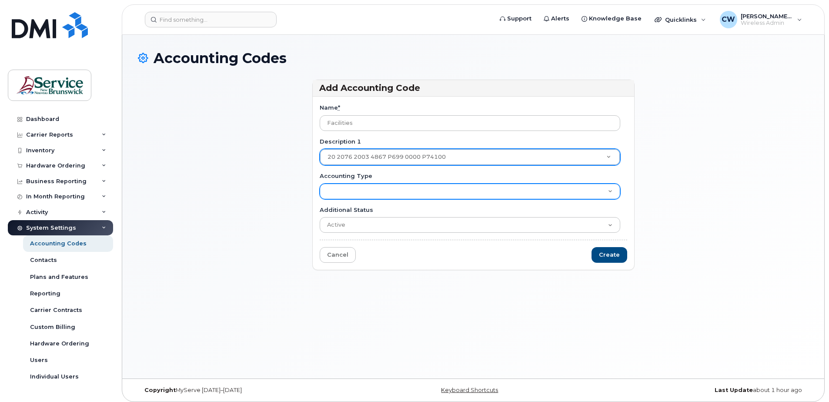
click at [329, 188] on select "Accounting Code" at bounding box center [469, 191] width 300 height 16
click at [333, 189] on select "Accounting Code" at bounding box center [469, 191] width 300 height 16
select select "2036"
click at [319, 183] on select "Accounting Code" at bounding box center [469, 191] width 300 height 16
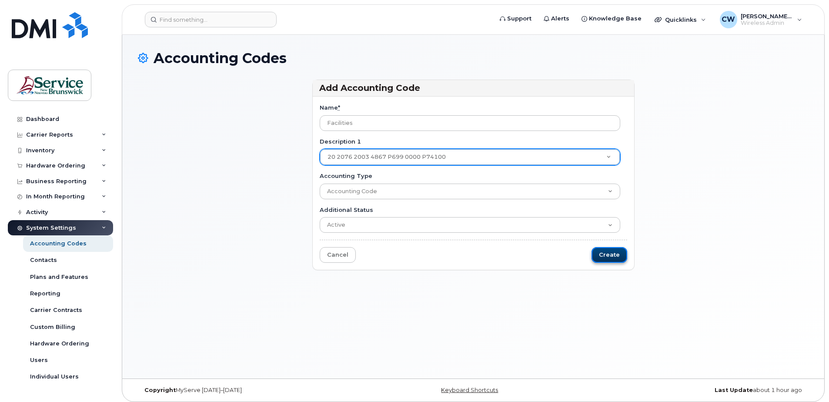
click at [610, 251] on input "Create" at bounding box center [609, 255] width 36 height 16
type input "Saving..."
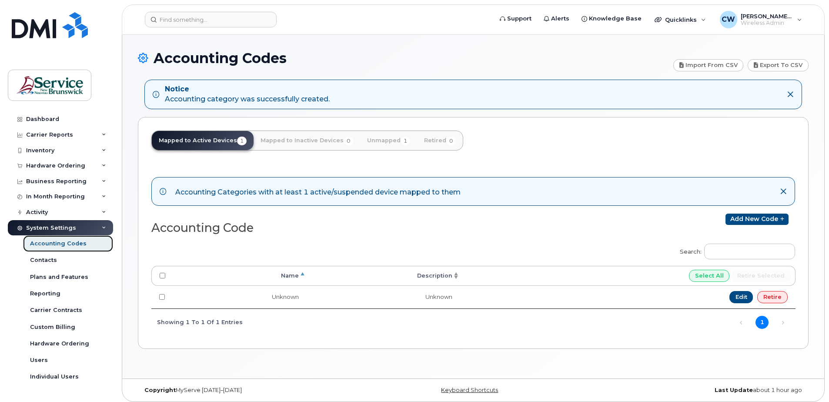
click at [54, 240] on div "Accounting Codes" at bounding box center [58, 244] width 57 height 8
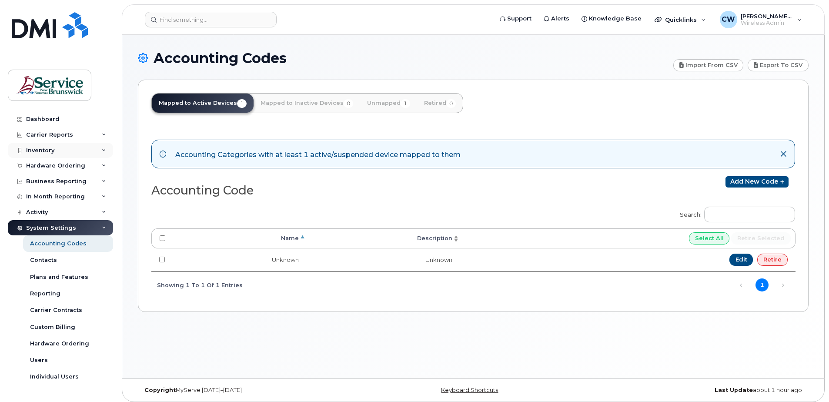
click at [60, 153] on div "Inventory" at bounding box center [60, 151] width 105 height 16
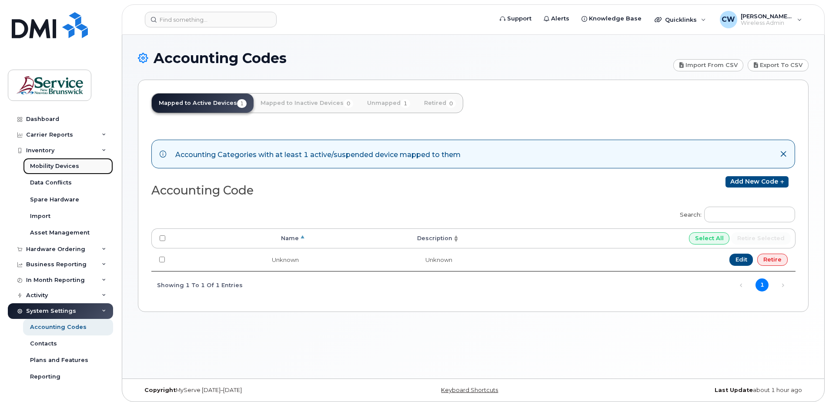
click at [67, 163] on div "Mobility Devices" at bounding box center [54, 166] width 49 height 8
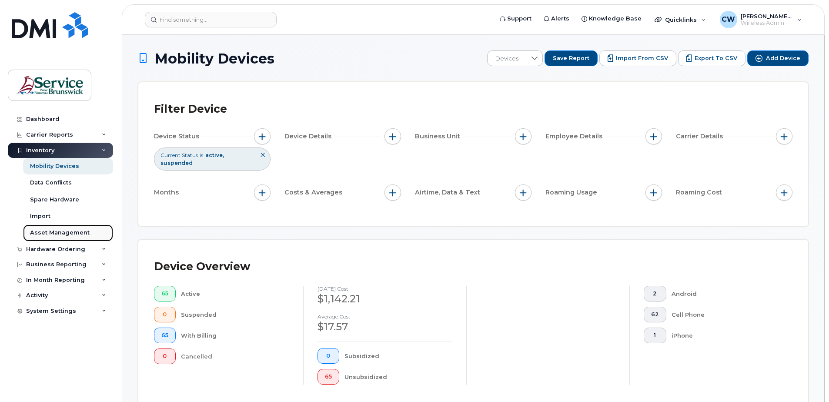
click at [53, 231] on div "Asset Management" at bounding box center [60, 233] width 60 height 8
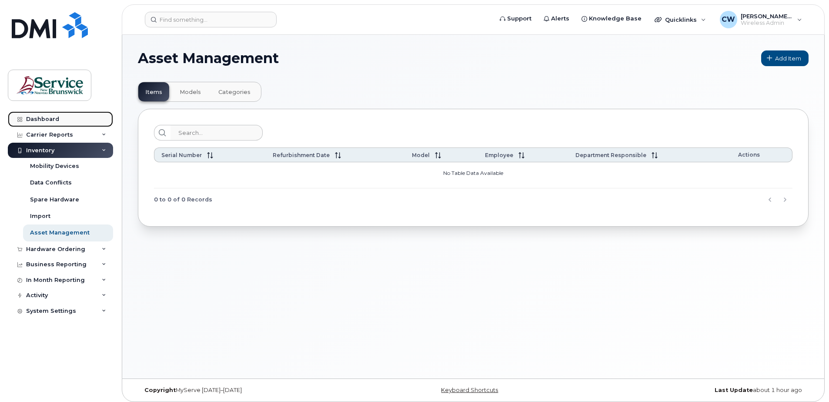
click at [46, 118] on div "Dashboard" at bounding box center [42, 119] width 33 height 7
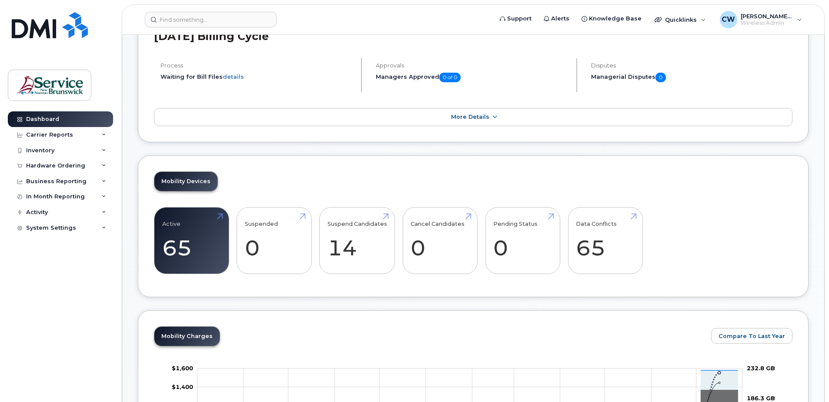
scroll to position [87, 0]
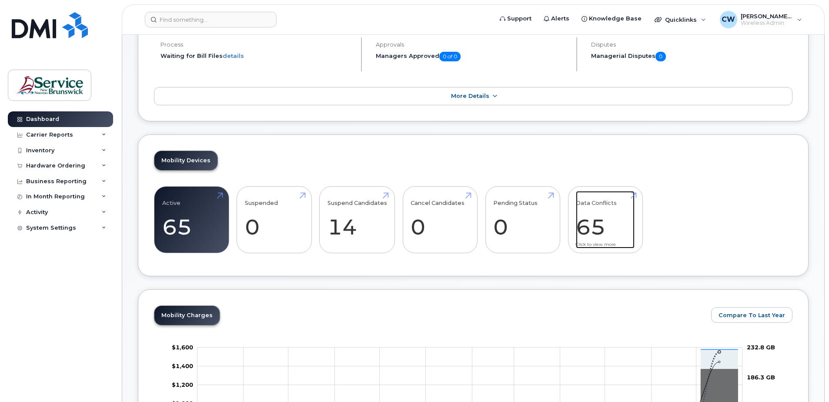
click at [606, 225] on link "Data Conflicts 65" at bounding box center [605, 219] width 59 height 57
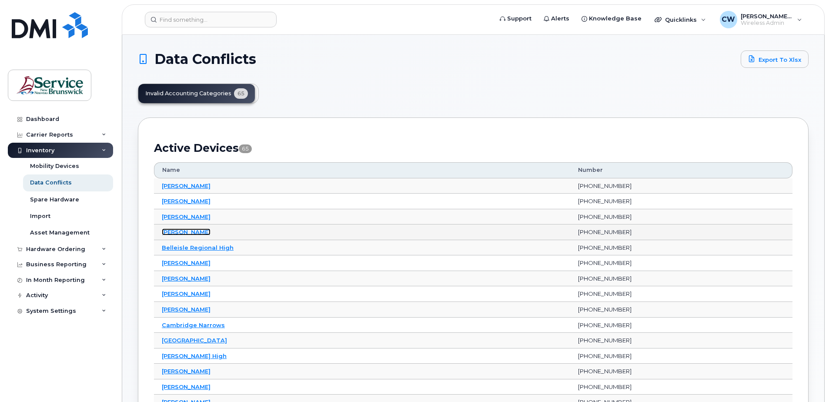
click at [188, 229] on link "[PERSON_NAME]" at bounding box center [186, 231] width 49 height 7
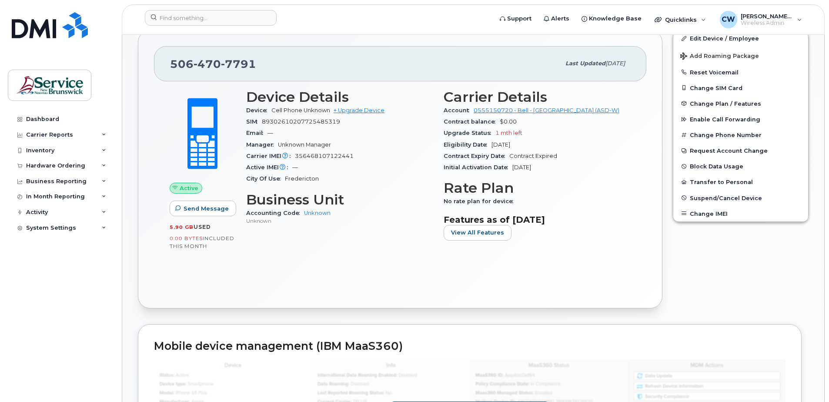
scroll to position [130, 0]
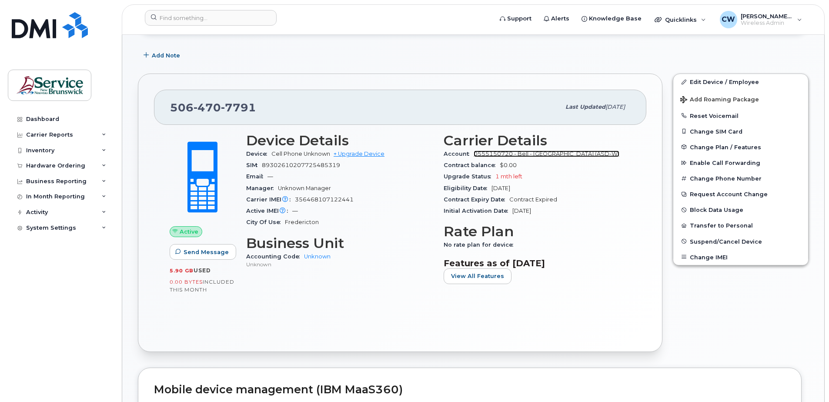
click at [494, 153] on link "0555150720 - Bell - ANGLOPHONE WEST SCHOOL DISTRICT (ASD-W)" at bounding box center [546, 153] width 146 height 7
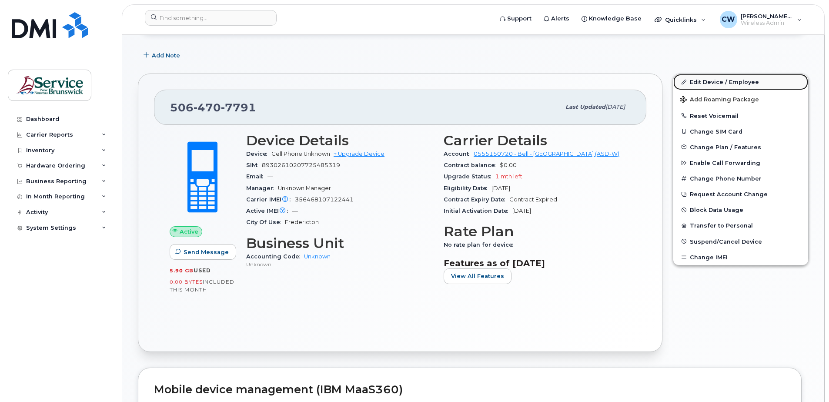
click at [701, 78] on link "Edit Device / Employee" at bounding box center [740, 82] width 135 height 16
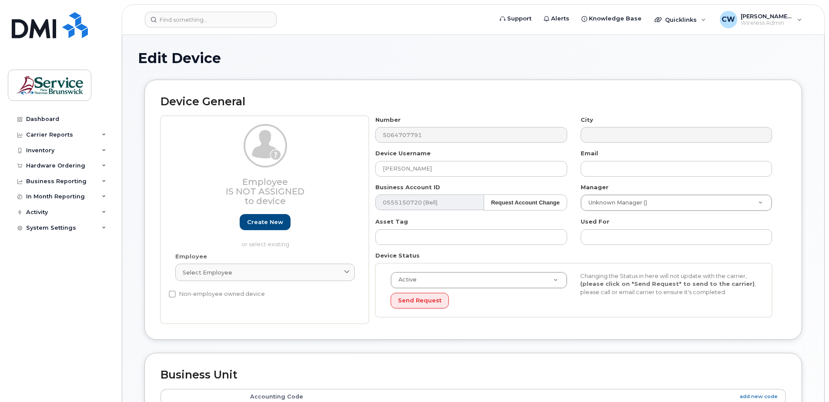
select select "34535616"
click at [346, 271] on icon at bounding box center [347, 273] width 6 height 6
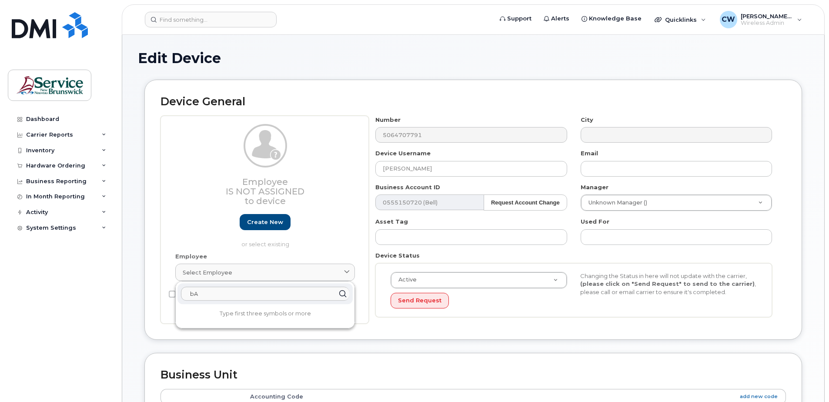
type input "b"
type input "[PERSON_NAME]"
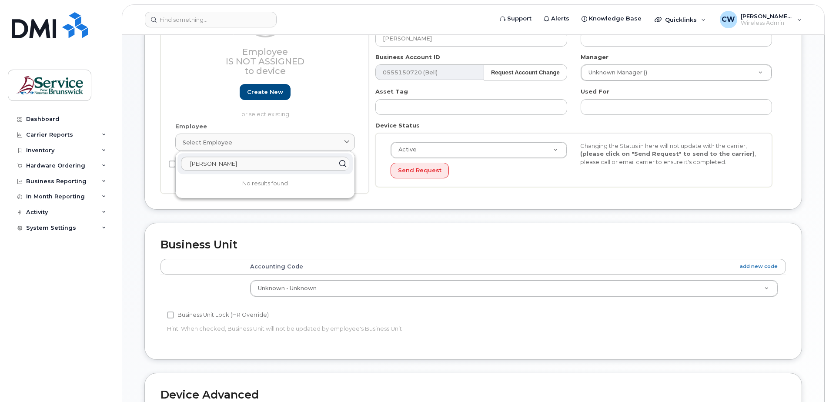
scroll to position [130, 0]
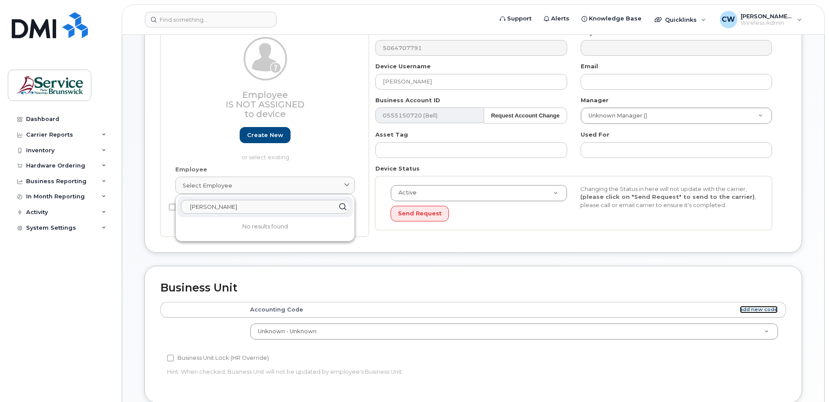
click at [748, 266] on div "Business Unit Accounting Categories Rules Accounting Code add new code Unknown …" at bounding box center [472, 334] width 657 height 136
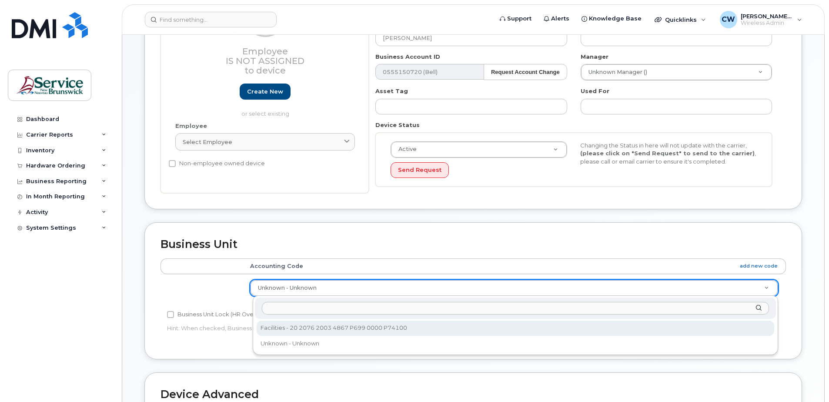
select select "35871377"
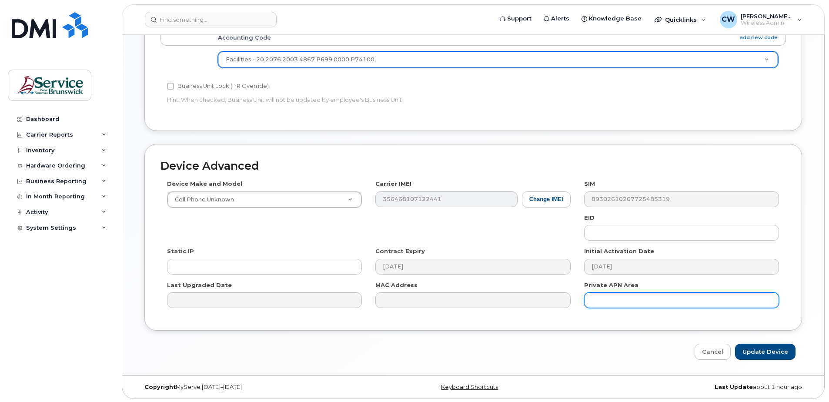
scroll to position [360, 0]
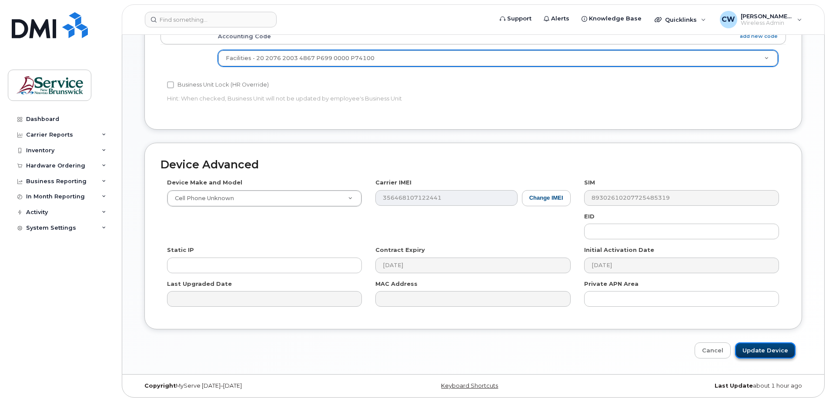
click at [769, 345] on input "Update Device" at bounding box center [765, 350] width 60 height 16
type input "Saving..."
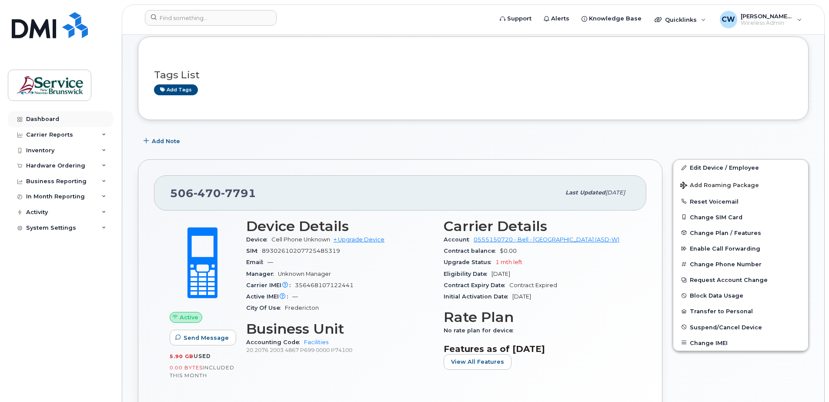
scroll to position [43, 0]
